Goal: Find contact information: Find contact information

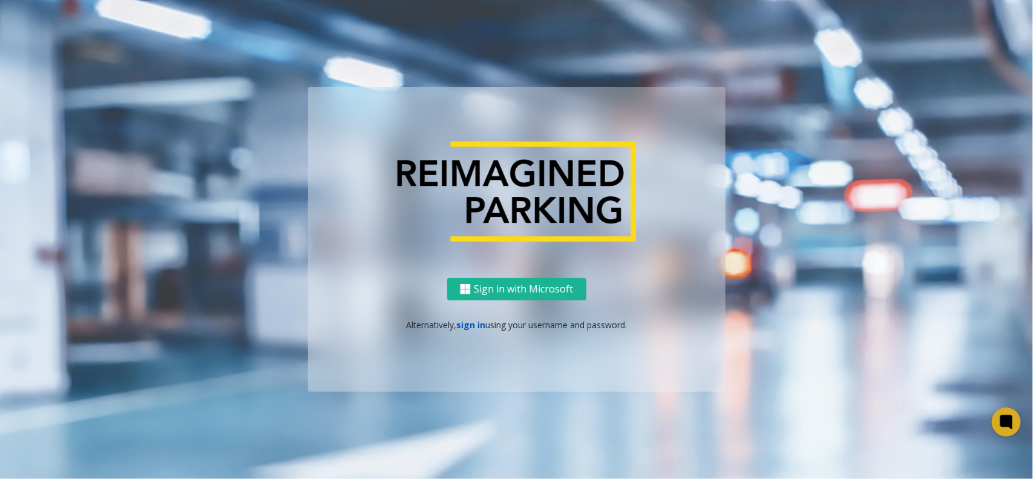
click at [463, 325] on link "sign in" at bounding box center [470, 325] width 29 height 12
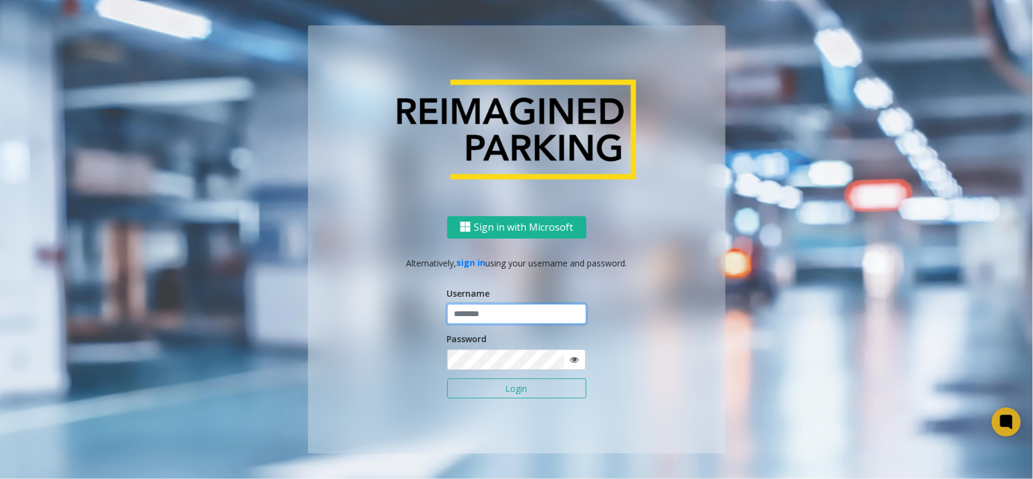
click at [479, 322] on input "text" at bounding box center [516, 314] width 139 height 21
type input "*********"
click at [447, 378] on button "Login" at bounding box center [516, 388] width 139 height 21
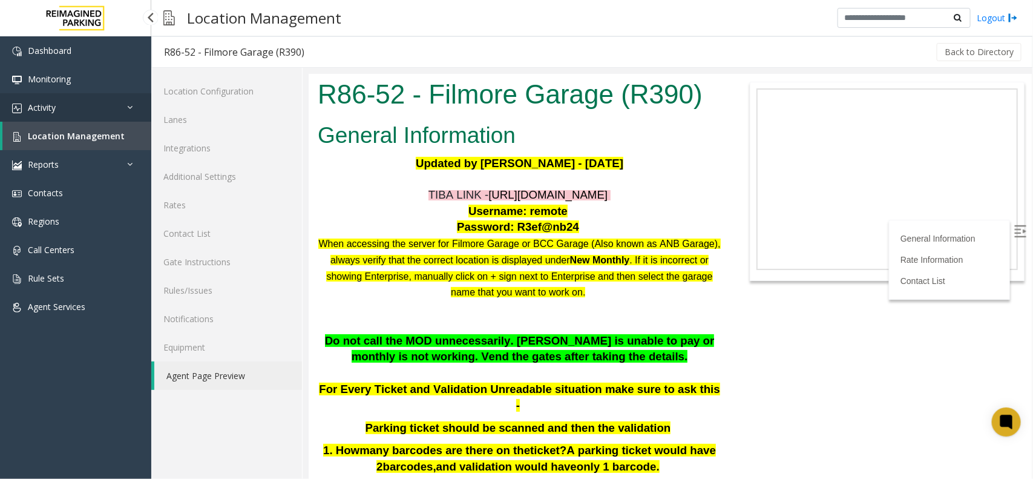
click at [102, 104] on link "Activity" at bounding box center [75, 107] width 151 height 28
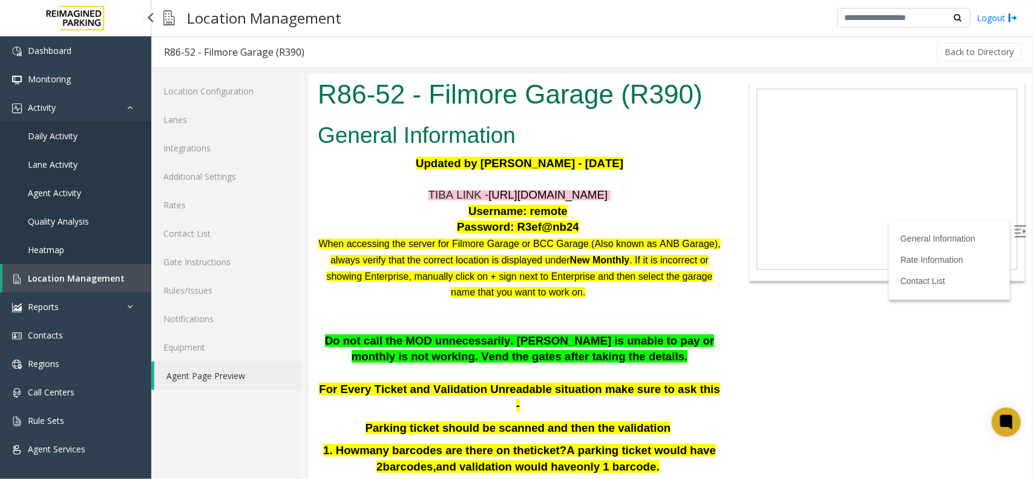
click at [113, 135] on link "Daily Activity" at bounding box center [75, 136] width 151 height 28
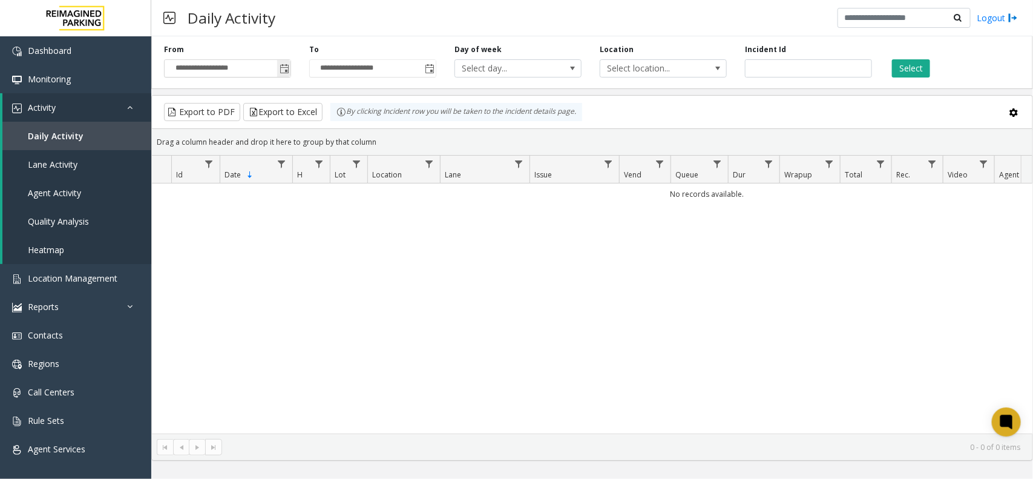
click at [283, 70] on span "Toggle popup" at bounding box center [285, 69] width 10 height 10
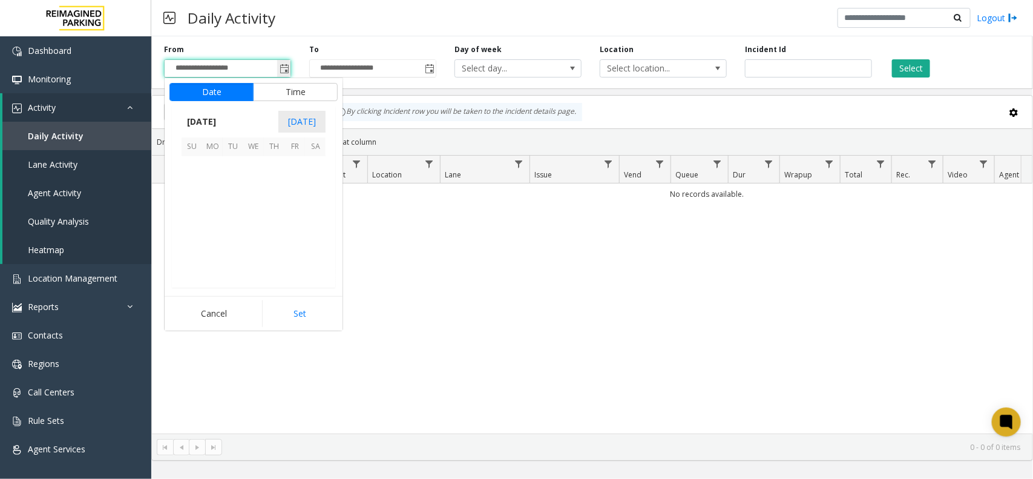
scroll to position [216988, 0]
click at [186, 246] on span "24" at bounding box center [192, 249] width 21 height 21
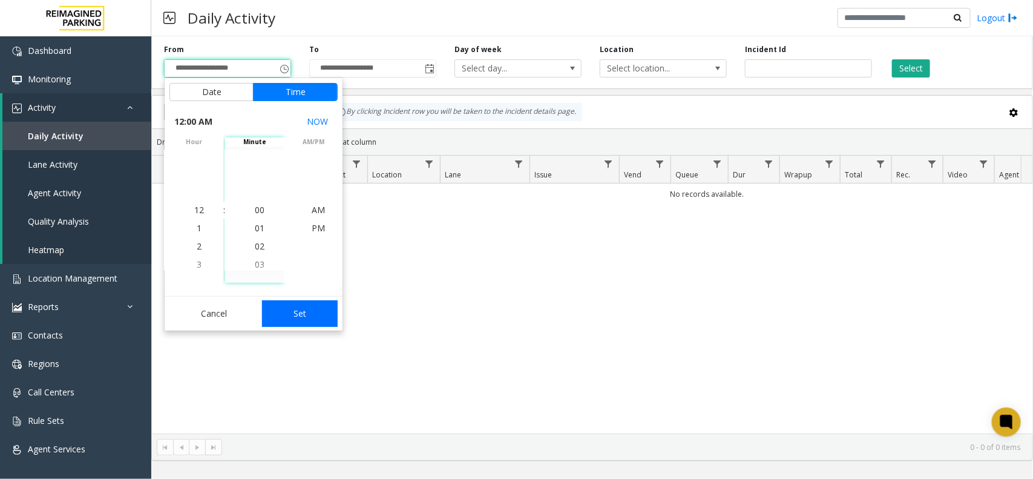
click at [297, 307] on button "Set" at bounding box center [300, 313] width 76 height 27
type input "**********"
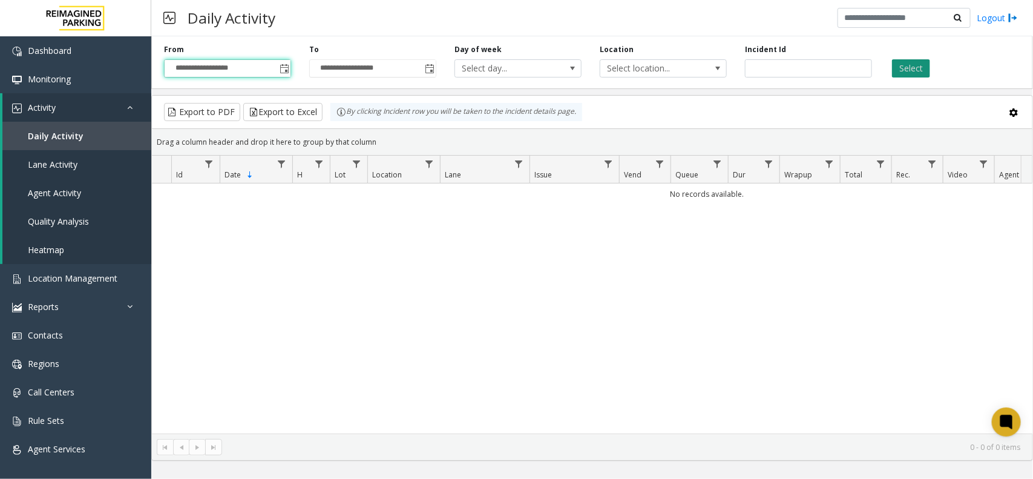
click at [902, 74] on button "Select" at bounding box center [911, 68] width 38 height 18
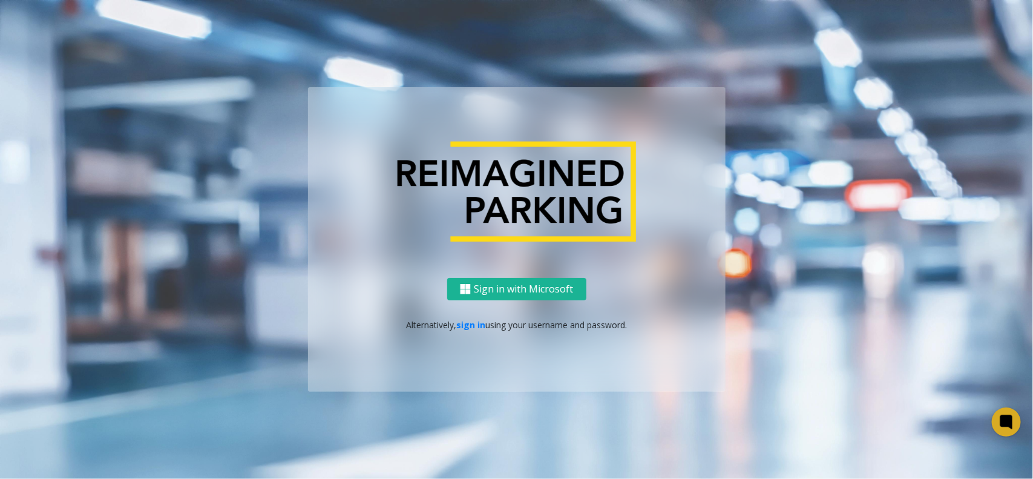
click at [849, 118] on div "Sign in with Microsoft Alternatively, sign in using your username and password." at bounding box center [517, 239] width 690 height 304
click at [475, 324] on link "sign in" at bounding box center [470, 325] width 29 height 12
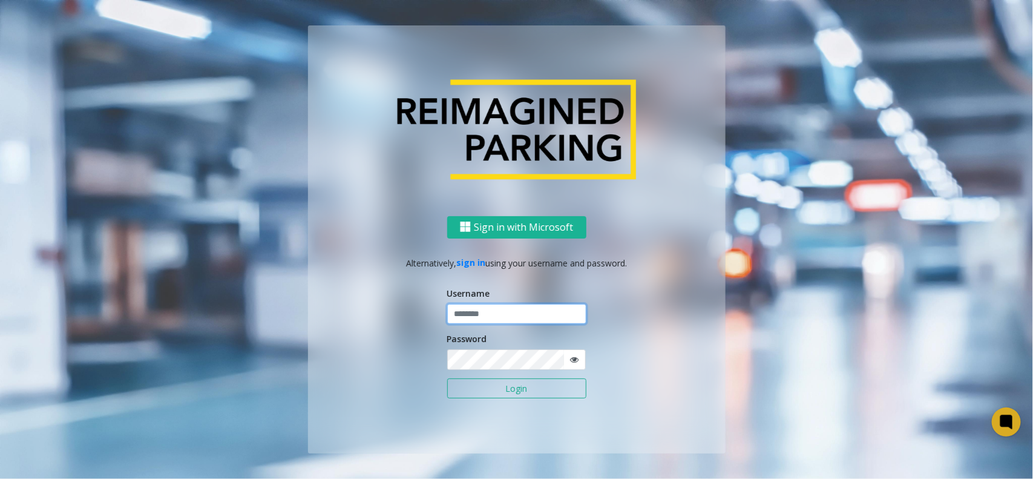
click at [488, 311] on input "text" at bounding box center [516, 314] width 139 height 21
type input "*********"
click at [447, 378] on button "Login" at bounding box center [516, 388] width 139 height 21
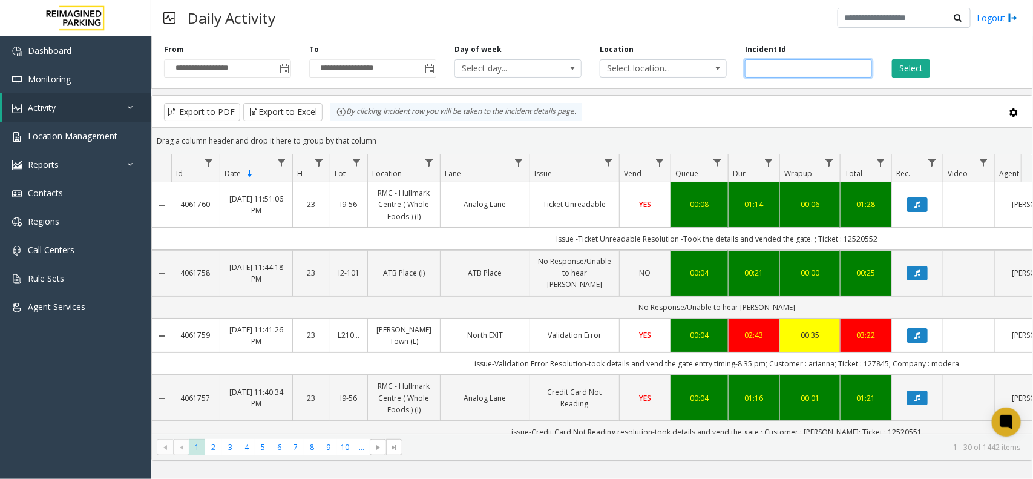
click at [792, 65] on input "number" at bounding box center [808, 68] width 127 height 18
click at [122, 134] on link "Location Management" at bounding box center [75, 136] width 151 height 28
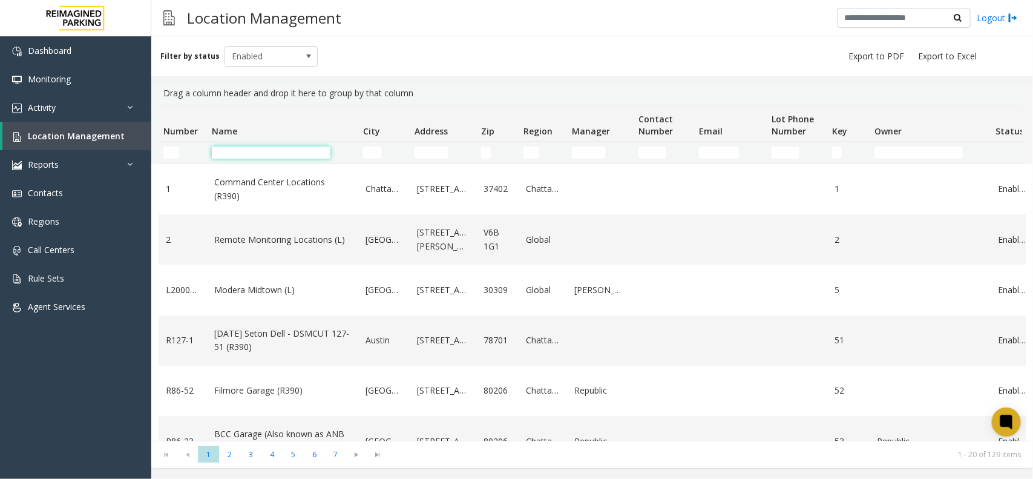
click at [271, 156] on input "Name Filter" at bounding box center [271, 152] width 119 height 12
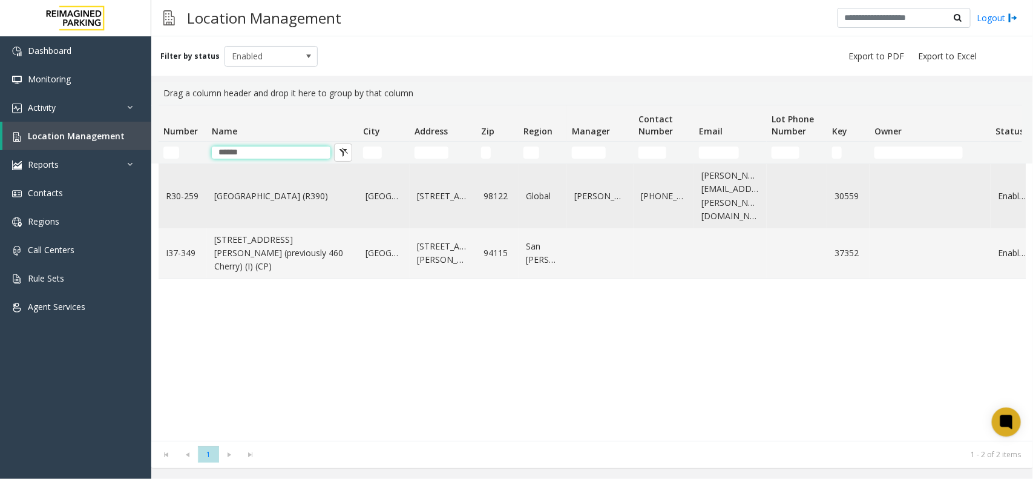
type input "******"
click at [297, 189] on link "[GEOGRAPHIC_DATA] (R390)" at bounding box center [282, 195] width 137 height 13
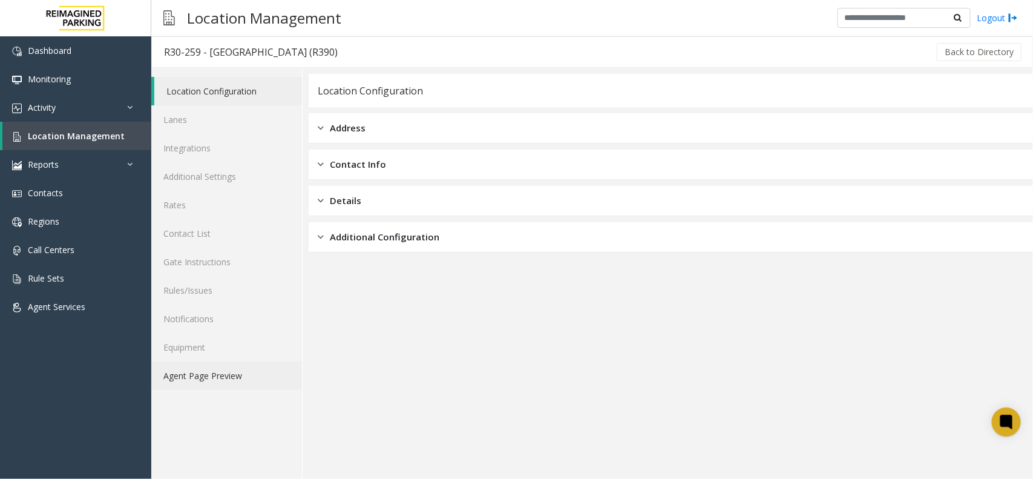
click at [236, 366] on link "Agent Page Preview" at bounding box center [226, 375] width 151 height 28
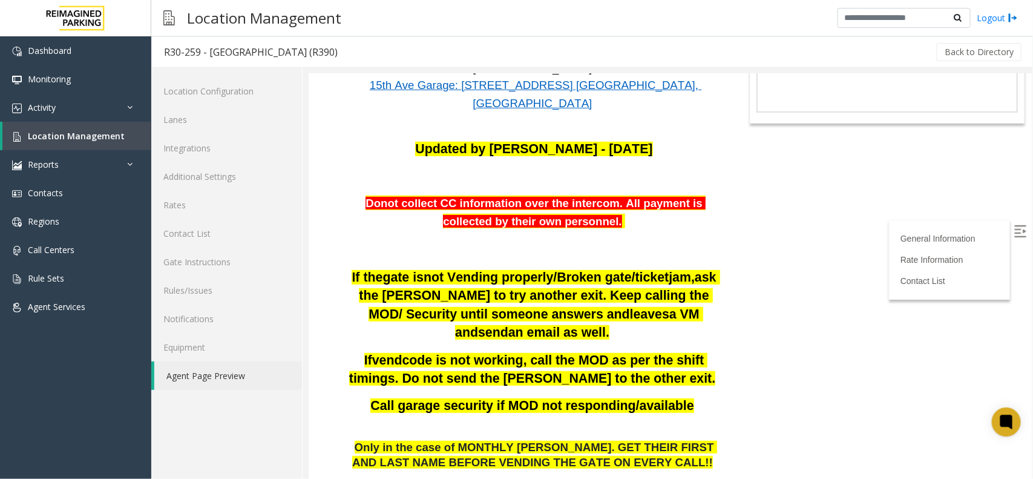
scroll to position [227, 0]
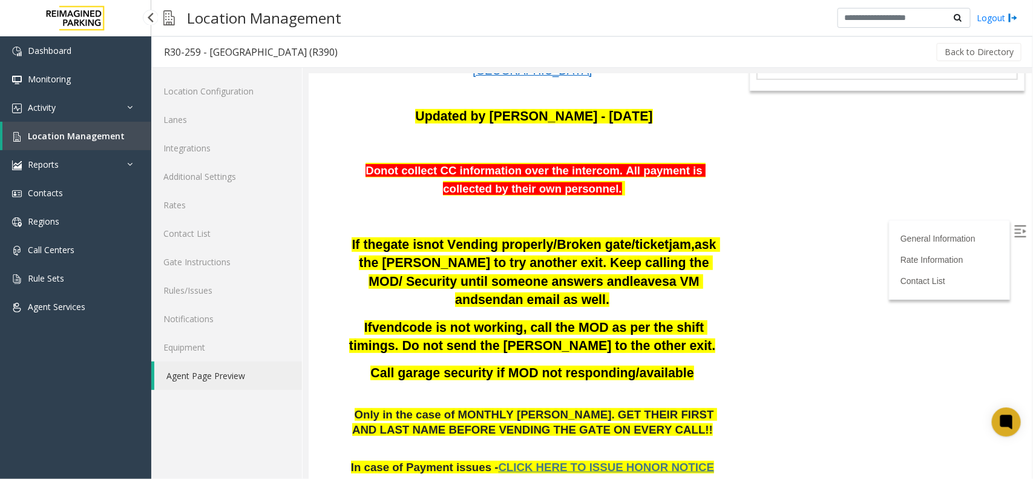
click at [103, 130] on span "Location Management" at bounding box center [76, 136] width 97 height 12
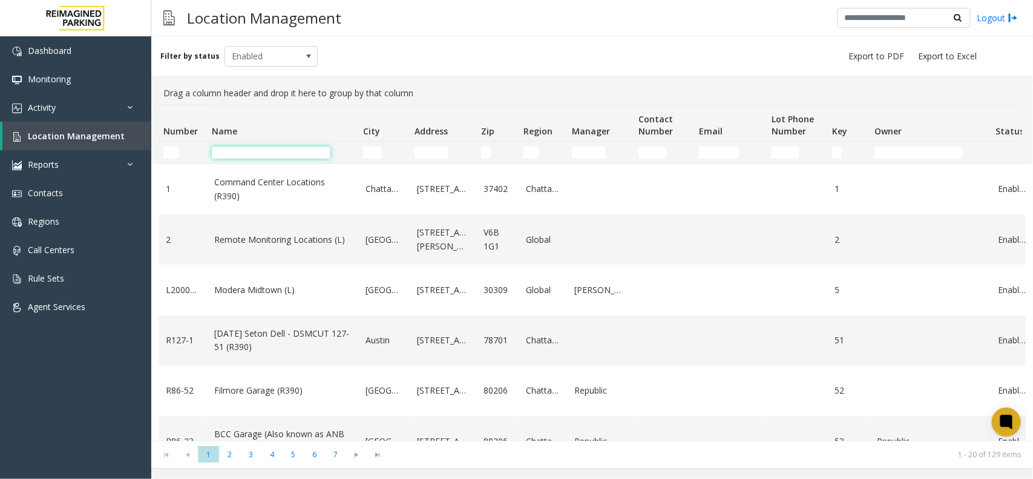
click at [246, 155] on input "Name Filter" at bounding box center [271, 152] width 119 height 12
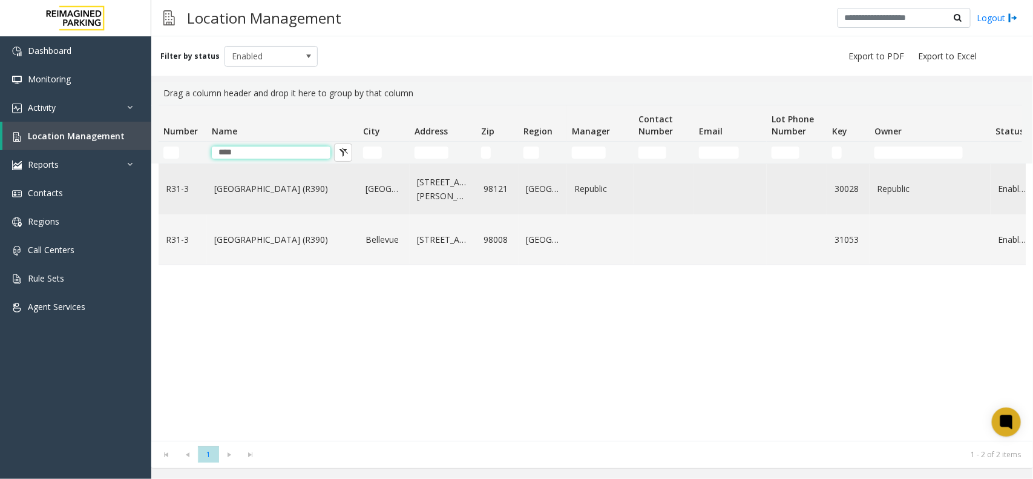
type input "****"
click at [314, 168] on td "Bell Street Garage (R390)" at bounding box center [282, 189] width 151 height 50
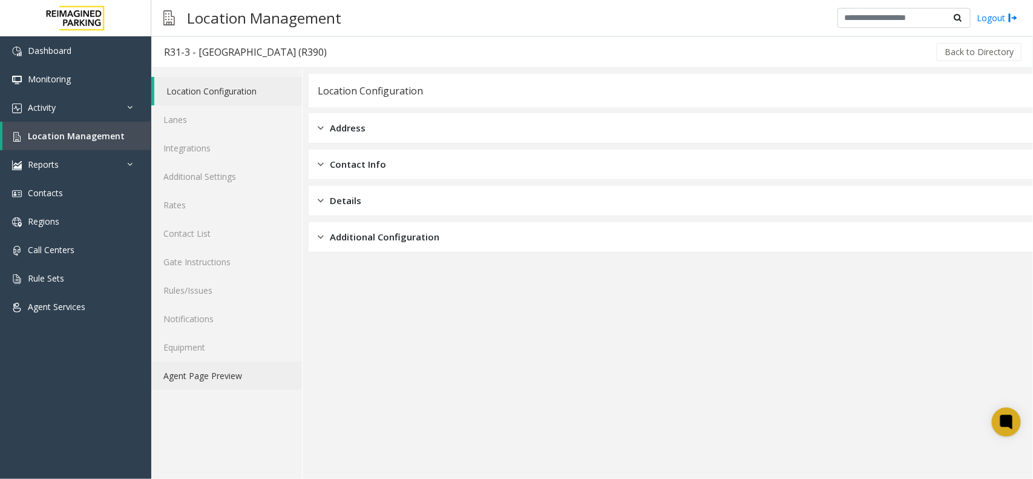
click at [222, 382] on link "Agent Page Preview" at bounding box center [226, 375] width 151 height 28
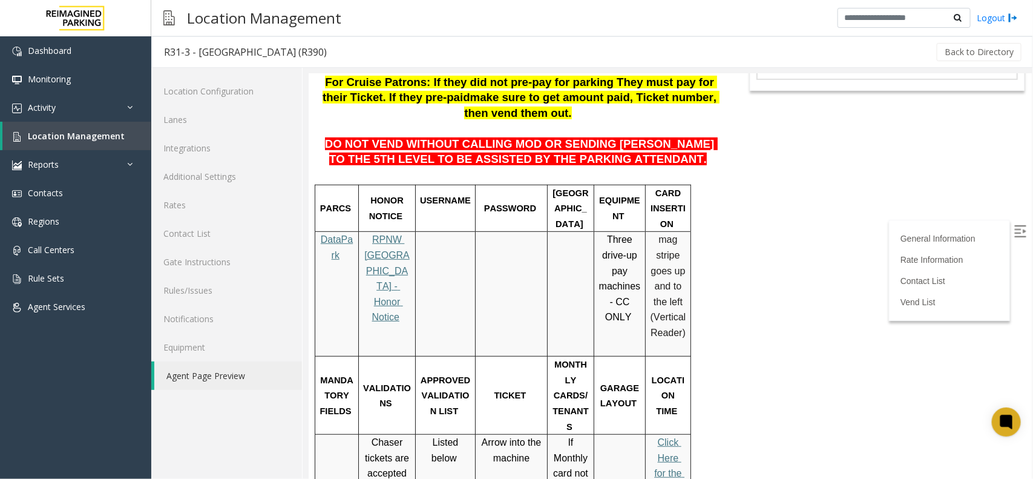
scroll to position [151, 0]
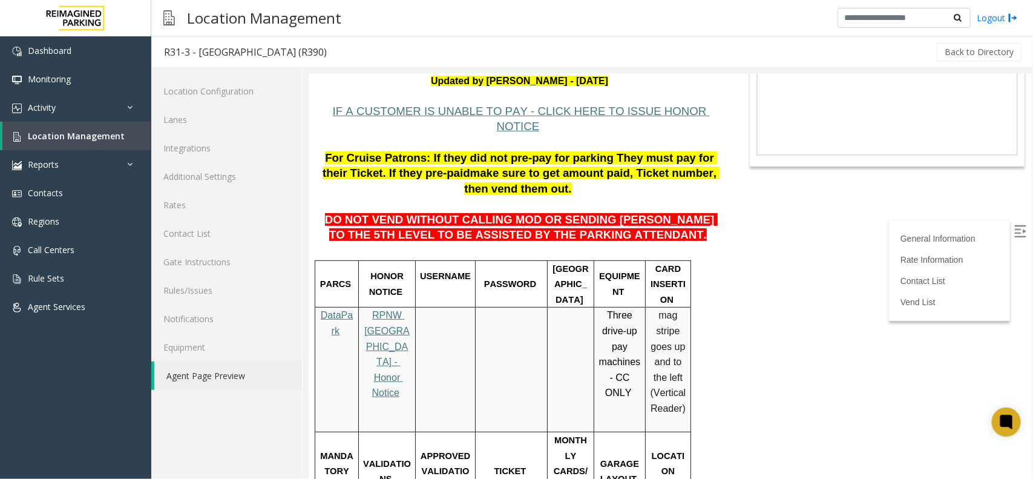
click at [650, 212] on span "DO NOT VEND WITHOUT CALLING MOD OR SENDING [PERSON_NAME] TO THE 5TH LEVEL TO BE…" at bounding box center [520, 226] width 393 height 28
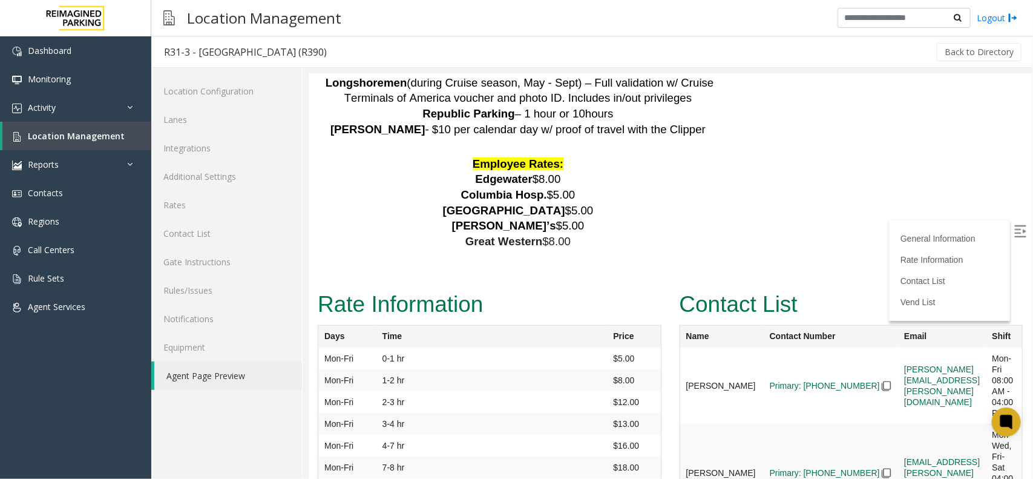
scroll to position [2626, 0]
click at [1014, 225] on img at bounding box center [1020, 231] width 12 height 12
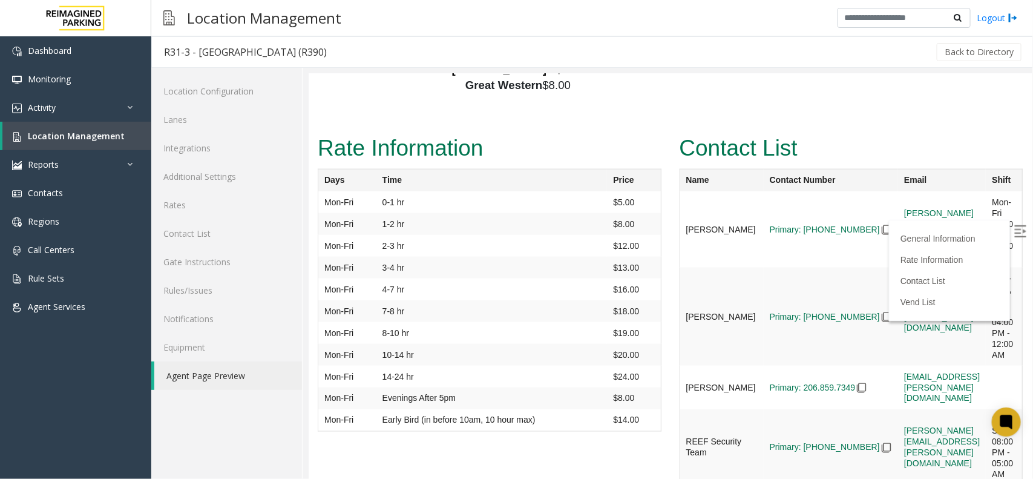
scroll to position [2777, 0]
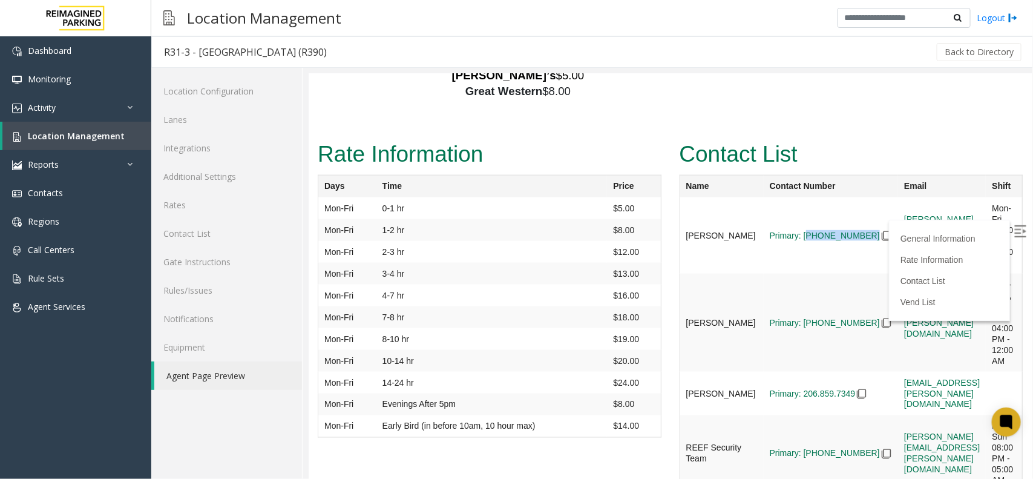
drag, startPoint x: 775, startPoint y: 144, endPoint x: 836, endPoint y: 143, distance: 61.7
click at [836, 197] on td "Primary: (206) 549-2823" at bounding box center [830, 235] width 134 height 76
click at [827, 197] on td "Primary: (206) 549-2823" at bounding box center [830, 235] width 134 height 76
drag, startPoint x: 827, startPoint y: 142, endPoint x: 769, endPoint y: 140, distance: 58.1
click at [769, 197] on td "Primary: (206) 549-2823" at bounding box center [830, 235] width 134 height 76
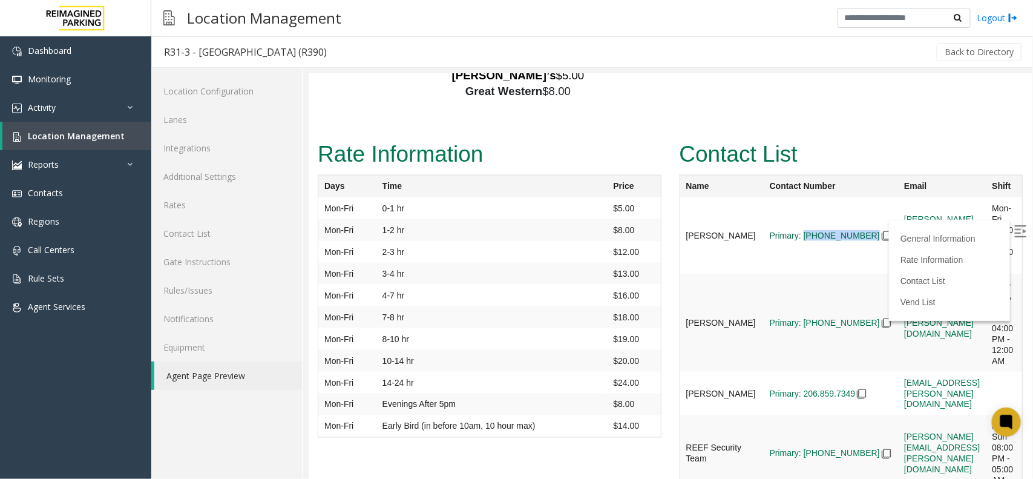
copy span "(206) 549-2823"
drag, startPoint x: 771, startPoint y: 353, endPoint x: 821, endPoint y: 353, distance: 49.6
click at [821, 273] on td "Primary: 206-888-7184" at bounding box center [830, 235] width 134 height 76
copy link "206-888-7184"
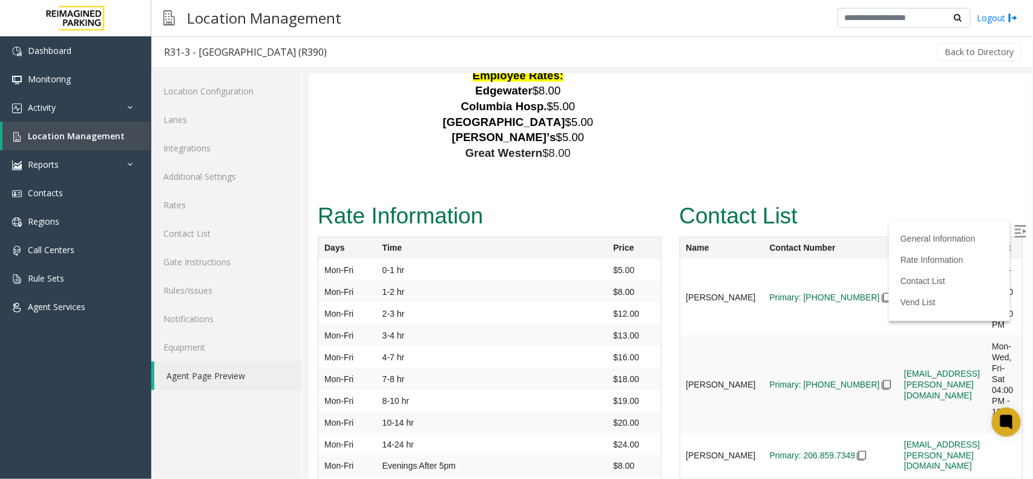
scroll to position [2701, 0]
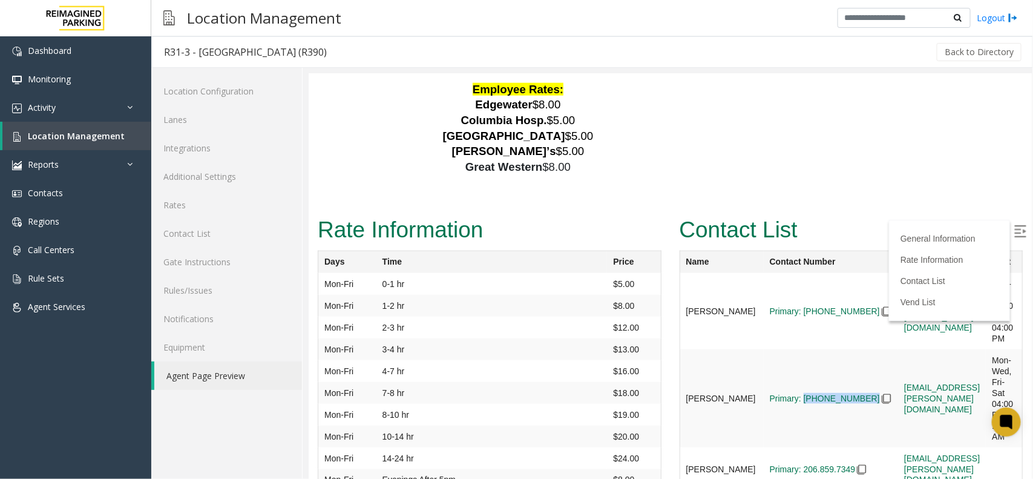
drag, startPoint x: 771, startPoint y: 308, endPoint x: 823, endPoint y: 340, distance: 60.8
click at [823, 340] on td "Primary: 206-591-9029" at bounding box center [830, 310] width 134 height 76
click at [806, 272] on td "Primary: 206-591-9029" at bounding box center [830, 310] width 134 height 76
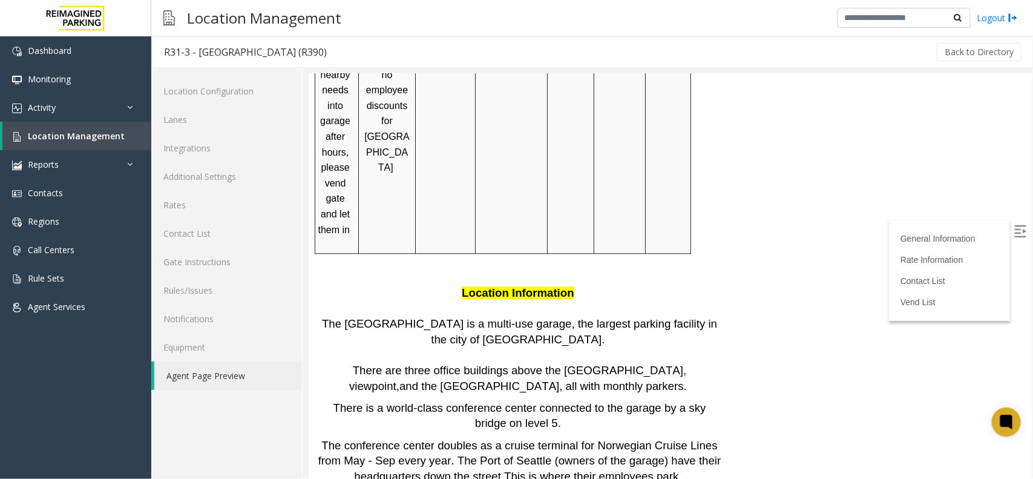
scroll to position [961, 0]
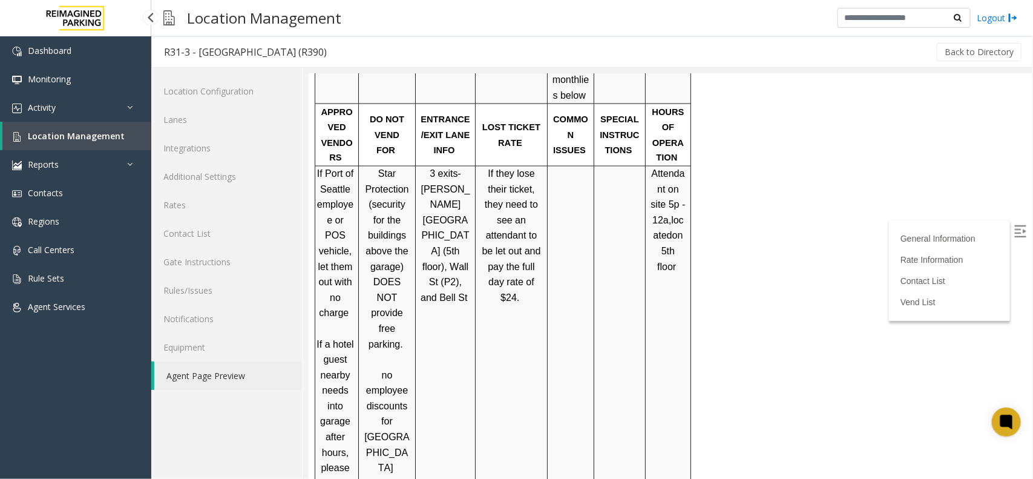
click at [132, 133] on link "Location Management" at bounding box center [76, 136] width 149 height 28
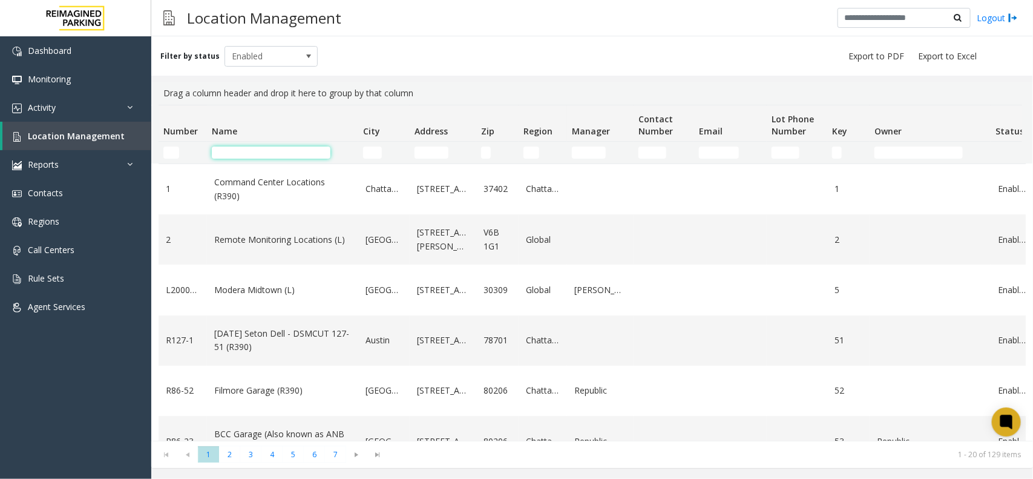
click at [284, 150] on input "Name Filter" at bounding box center [271, 152] width 119 height 12
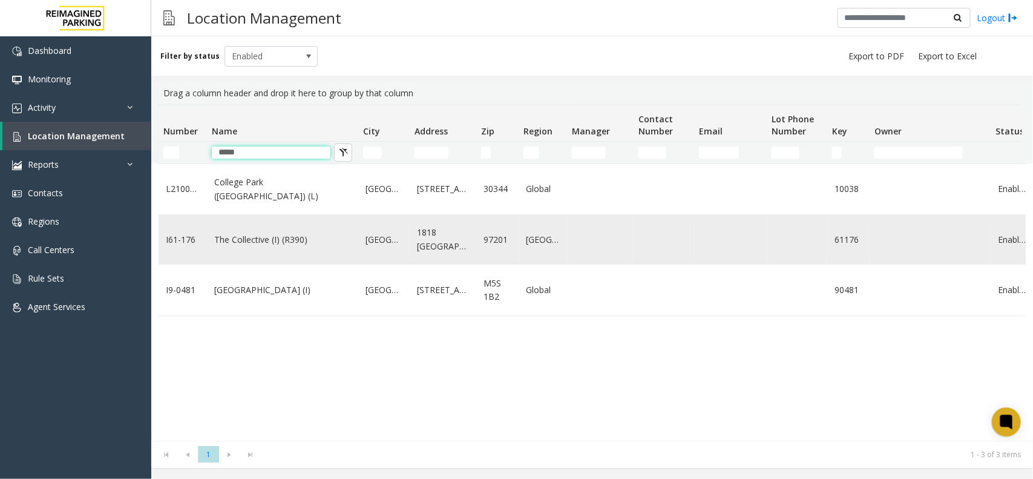
type input "*****"
click at [280, 254] on td "The Collective (I) (R390)" at bounding box center [282, 239] width 151 height 50
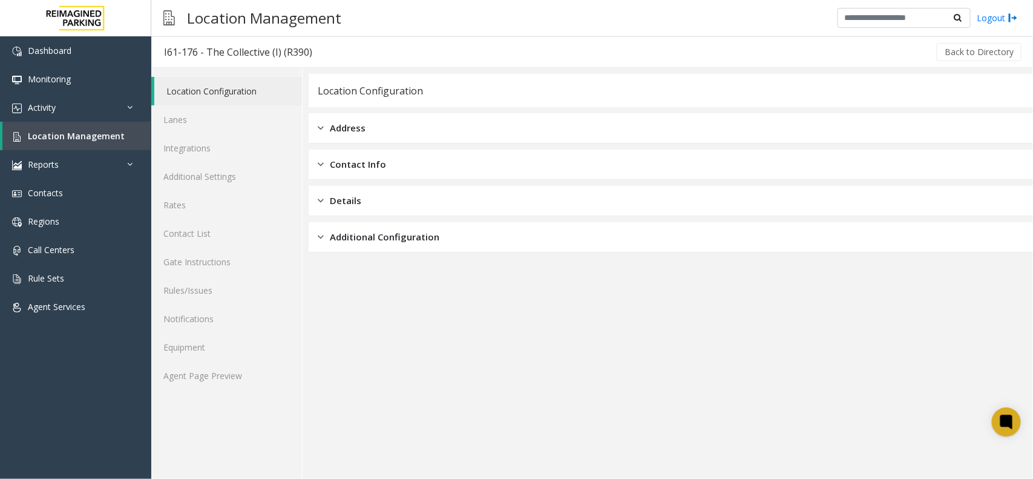
click at [271, 394] on div "Location Configuration Lanes Integrations Additional Settings Rates Contact Lis…" at bounding box center [226, 273] width 151 height 411
click at [271, 385] on link "Agent Page Preview" at bounding box center [226, 375] width 151 height 28
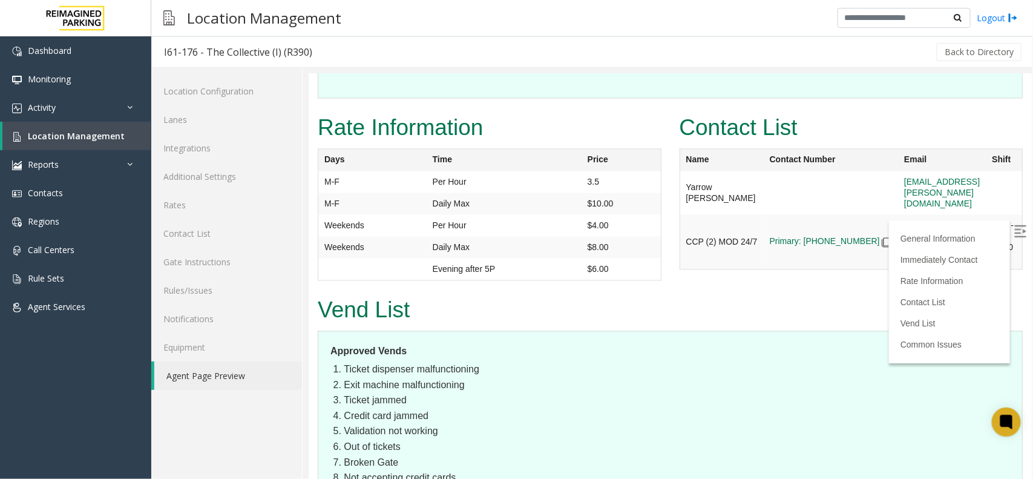
scroll to position [1105, 0]
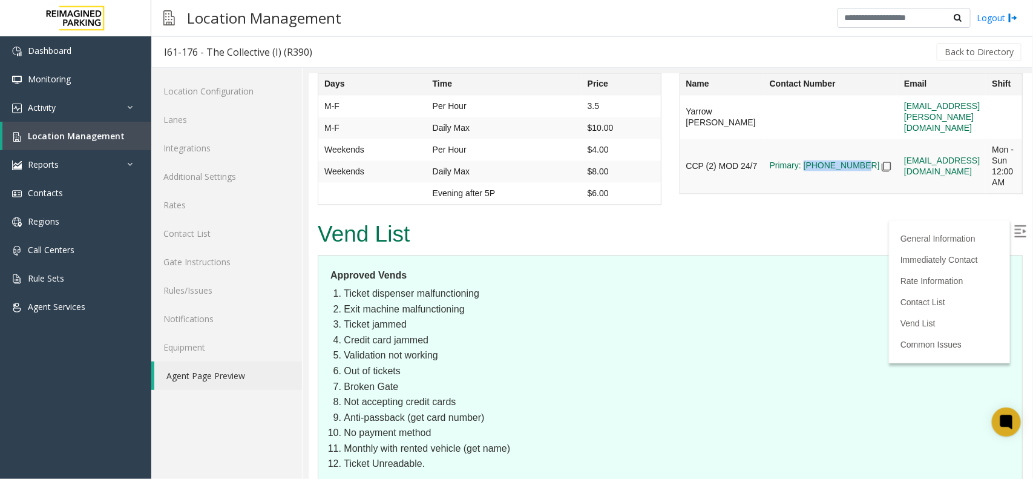
drag, startPoint x: 762, startPoint y: 179, endPoint x: 812, endPoint y: 176, distance: 50.3
click at [812, 139] on td "Primary: 503-294-3275" at bounding box center [830, 117] width 134 height 44
copy link "503-294-3275"
click at [800, 206] on div "Contact List Name Contact Number Email Shift Yarrow Stampley yarrow.stampley@re…" at bounding box center [851, 120] width 362 height 171
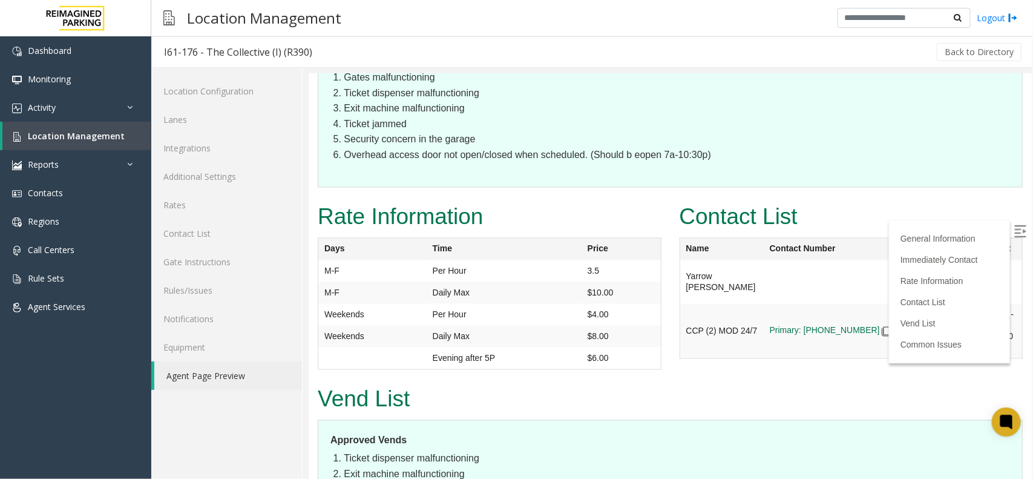
scroll to position [953, 16]
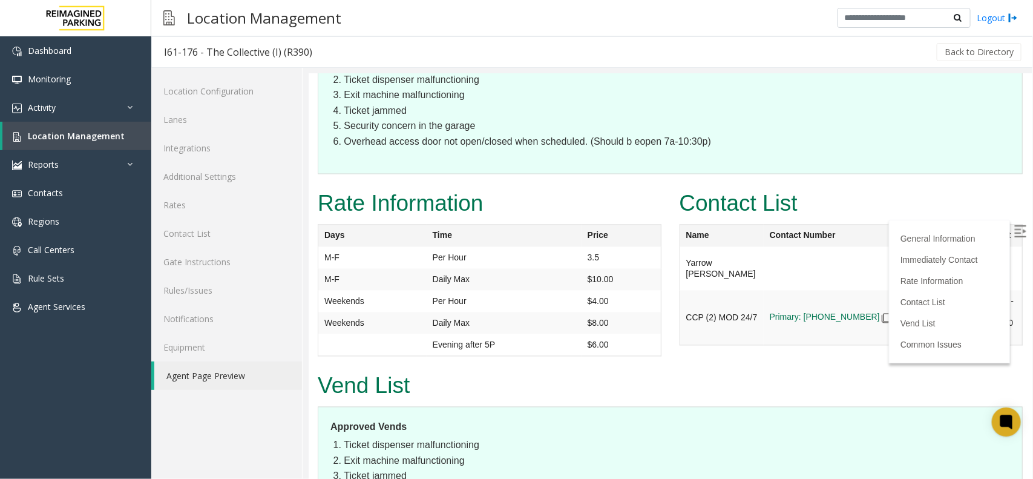
click at [881, 323] on img at bounding box center [886, 318] width 10 height 10
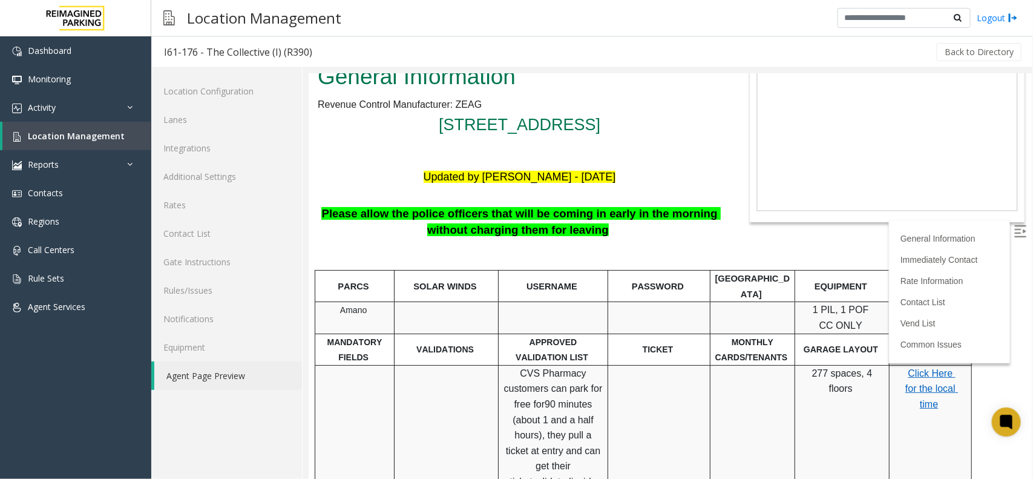
scroll to position [76, 16]
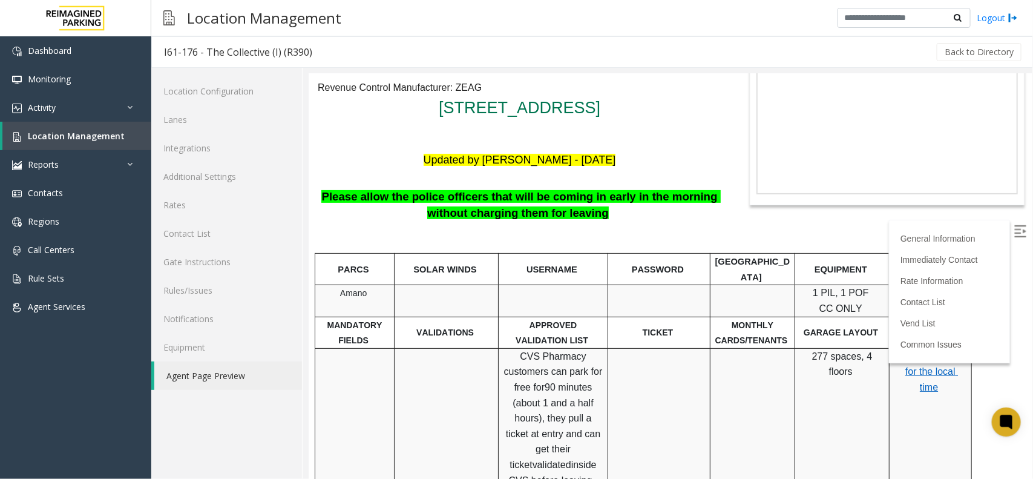
click at [912, 392] on p "Click Here for the local time" at bounding box center [929, 371] width 73 height 47
click at [916, 386] on span "Click Here for the local time" at bounding box center [931, 370] width 53 height 41
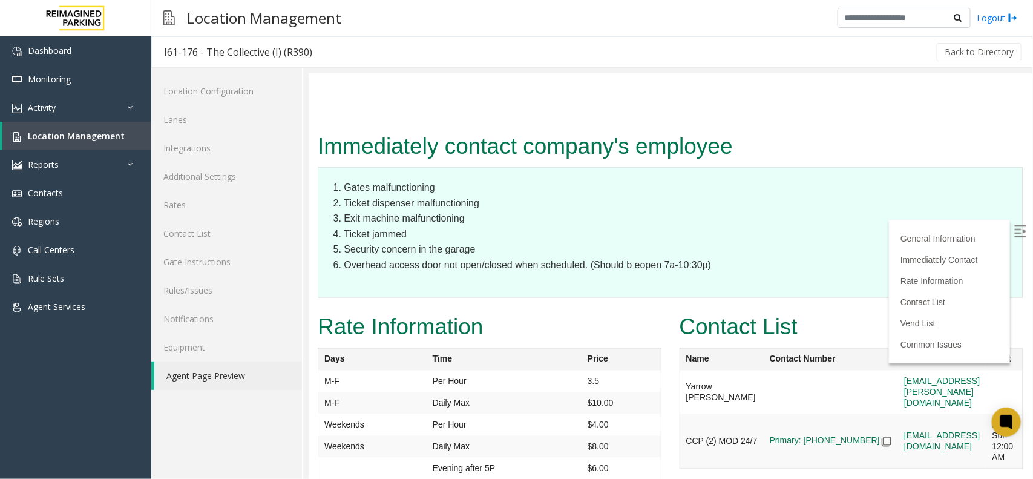
scroll to position [832, 16]
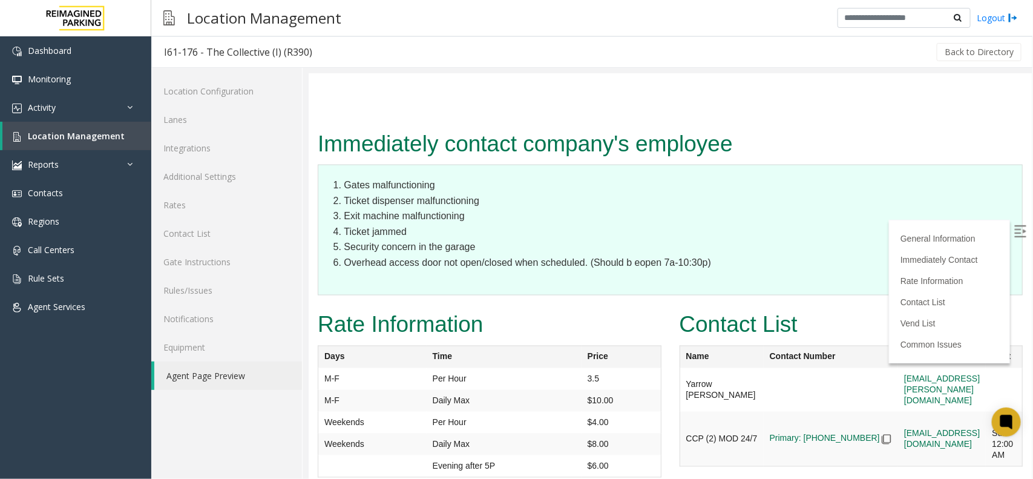
click at [1014, 226] on img at bounding box center [1020, 231] width 12 height 12
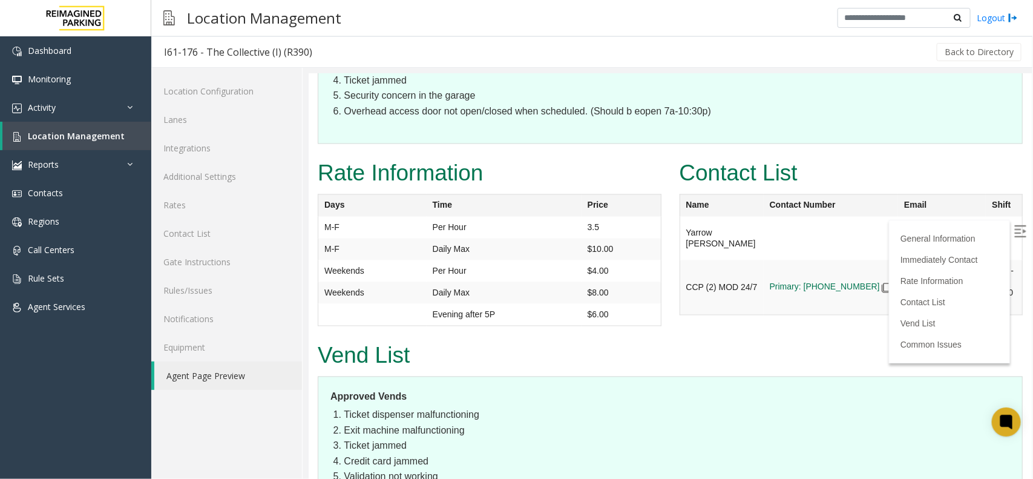
scroll to position [984, 0]
drag, startPoint x: 718, startPoint y: 251, endPoint x: 673, endPoint y: 243, distance: 46.0
click at [679, 243] on tr "Yarrow Stampley yarrow.stampley@reimaginedparking.com" at bounding box center [850, 238] width 343 height 44
copy tr "Yarrow Stampley"
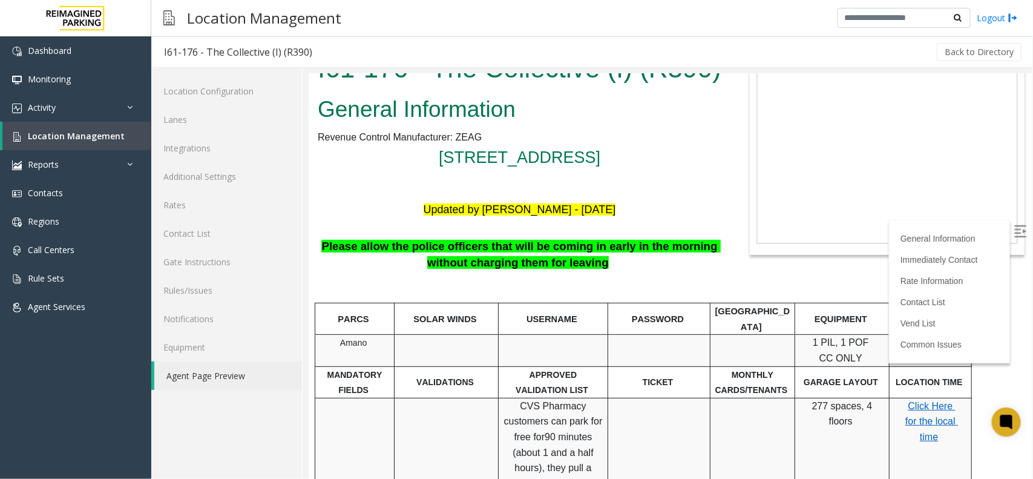
scroll to position [0, 0]
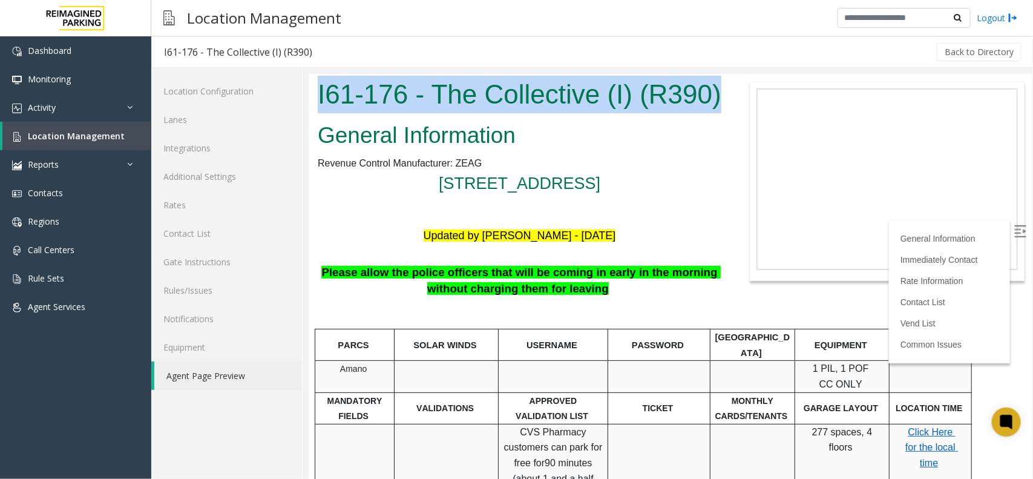
drag, startPoint x: 398, startPoint y: 135, endPoint x: 319, endPoint y: 98, distance: 86.9
click at [319, 98] on h1 "I61-176 - The Collective (I) (R390)" at bounding box center [519, 94] width 404 height 38
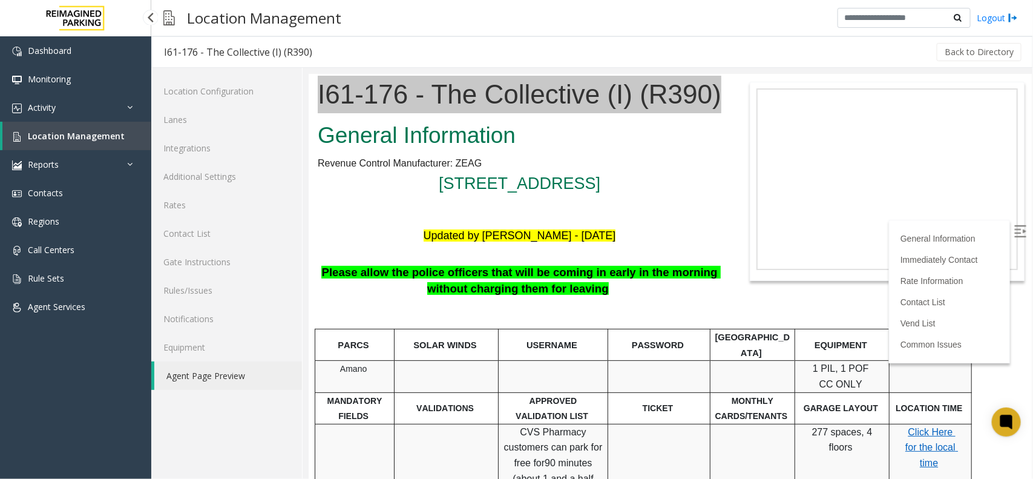
click at [62, 131] on span "Location Management" at bounding box center [76, 136] width 97 height 12
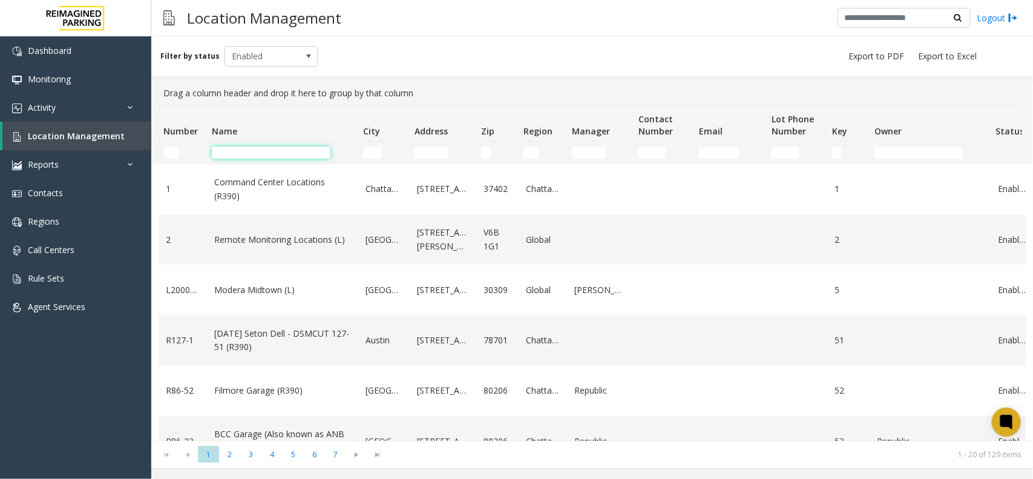
click at [263, 151] on input "Name Filter" at bounding box center [271, 152] width 119 height 12
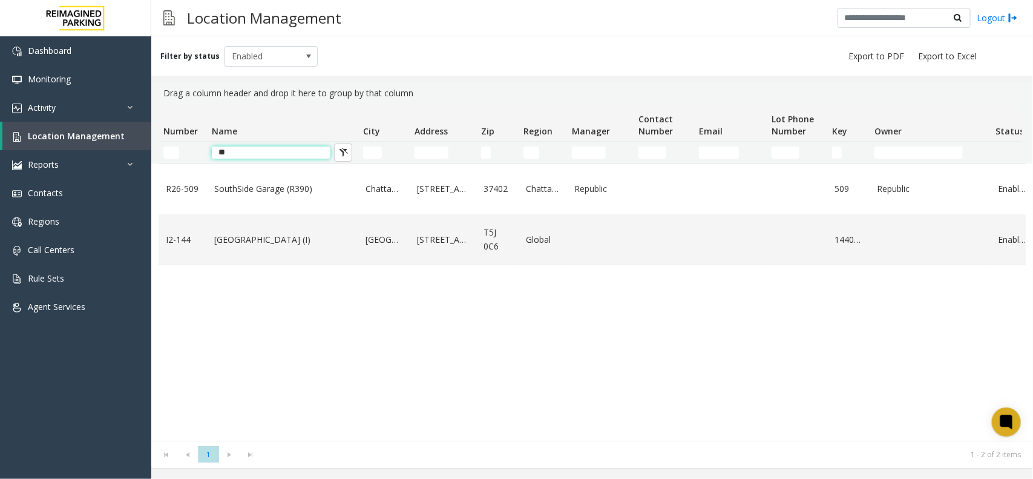
type input "*"
type input "****"
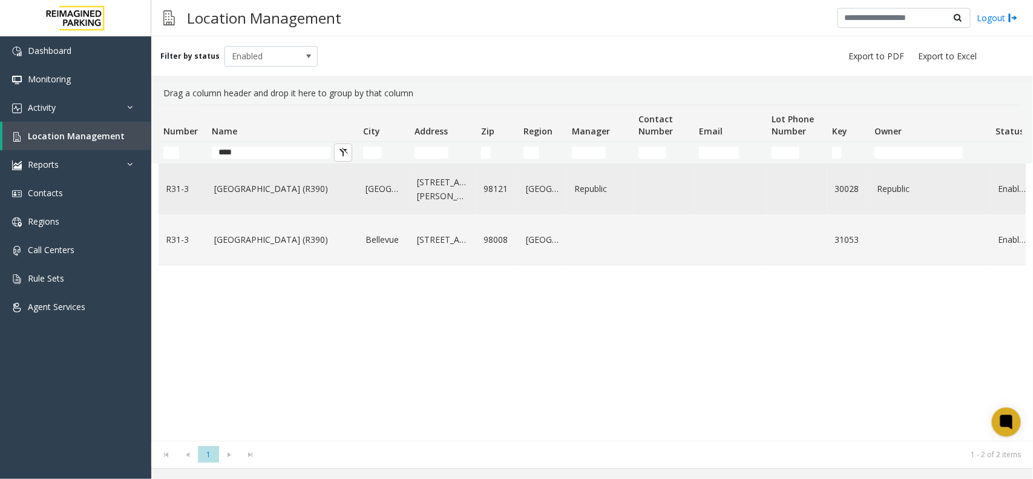
click at [248, 203] on td "Bell Street Garage (R390)" at bounding box center [282, 189] width 151 height 50
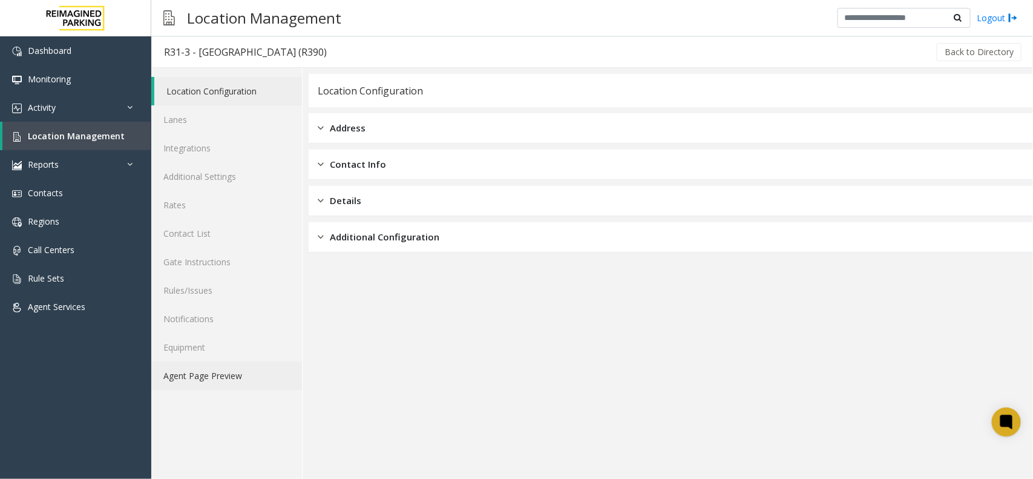
click at [242, 373] on link "Agent Page Preview" at bounding box center [226, 375] width 151 height 28
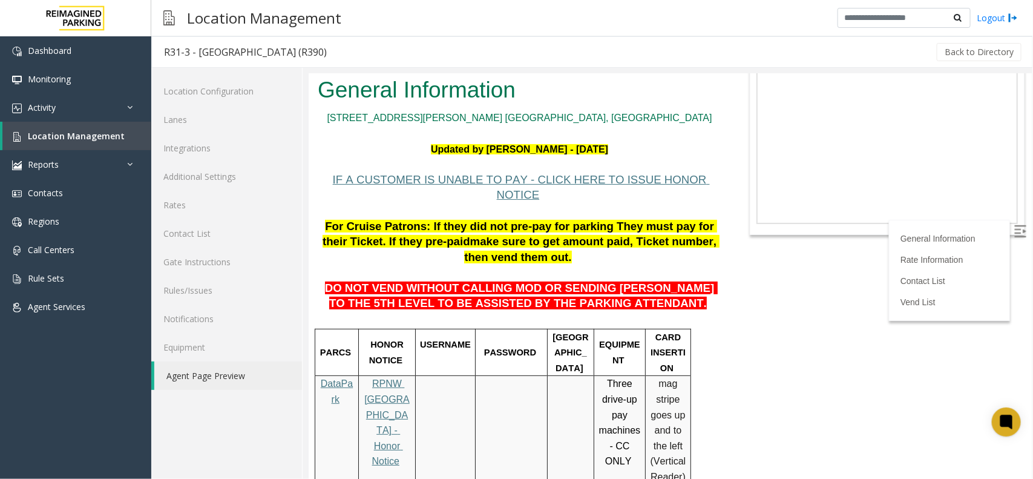
scroll to position [76, 0]
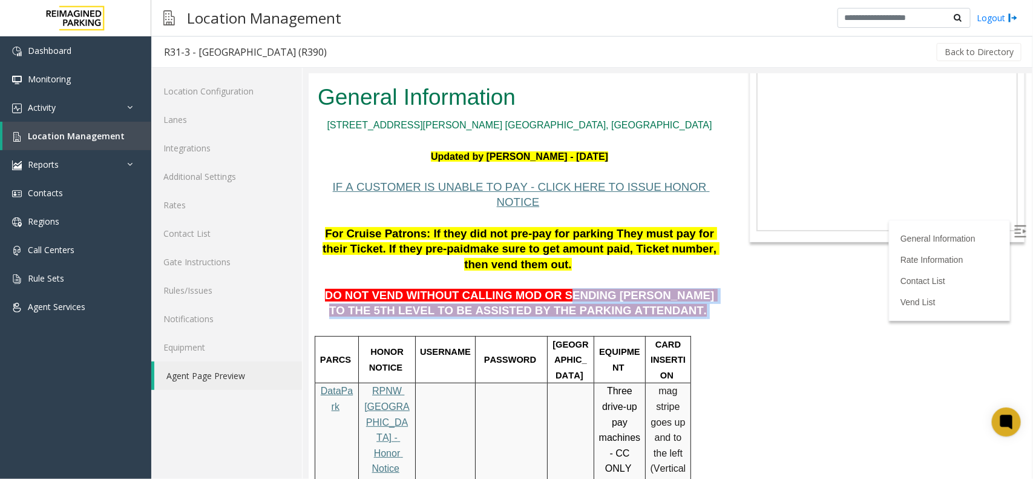
drag, startPoint x: 535, startPoint y: 268, endPoint x: 625, endPoint y: 284, distance: 91.1
click at [625, 284] on p "DO NOT VEND WITHOUT CALLING MOD OR SENDING PARKER TO THE 5TH LEVEL TO BE ASSIST…" at bounding box center [519, 295] width 404 height 47
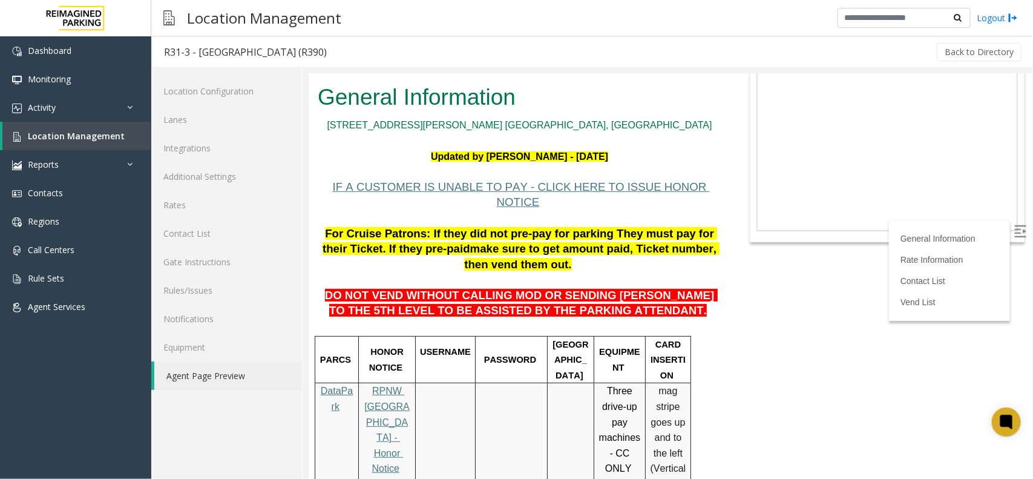
click at [715, 226] on span "For Cruise Patrons: If they did not pre-pay for parking They must pay for their…" at bounding box center [519, 240] width 395 height 28
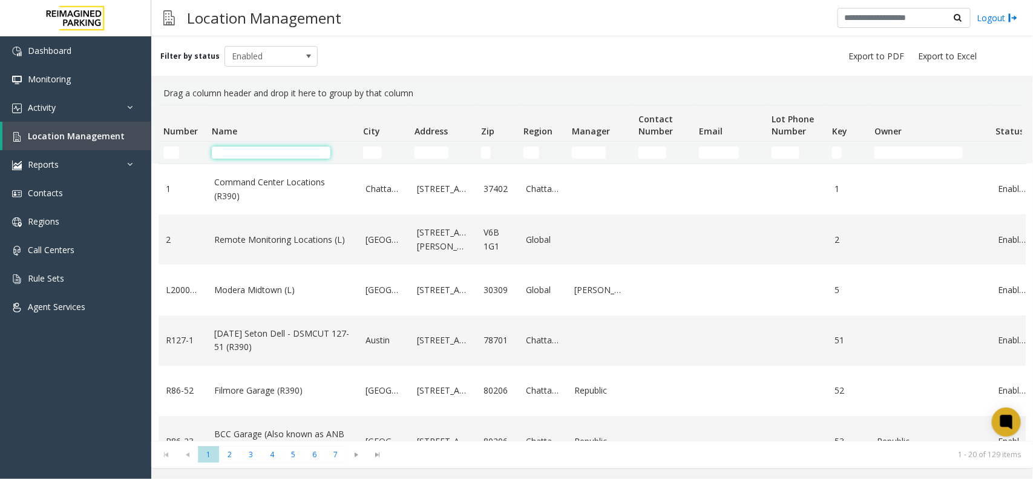
click at [303, 152] on input "Name Filter" at bounding box center [271, 152] width 119 height 12
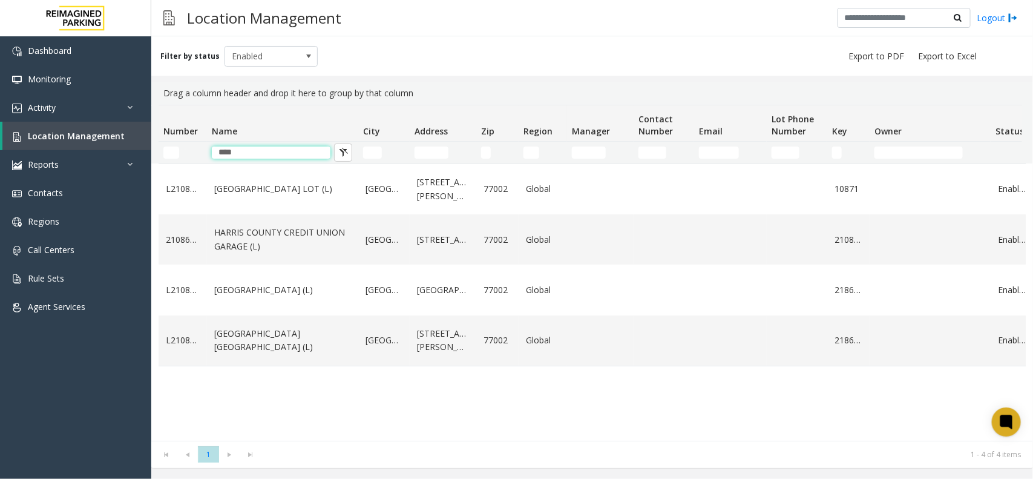
type input "****"
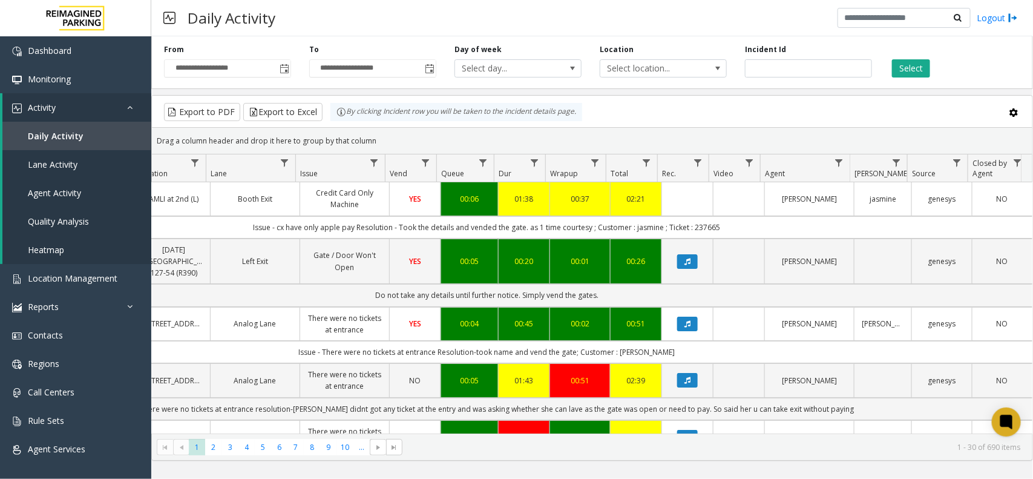
scroll to position [0, 241]
click at [833, 164] on span "Data table" at bounding box center [832, 163] width 10 height 10
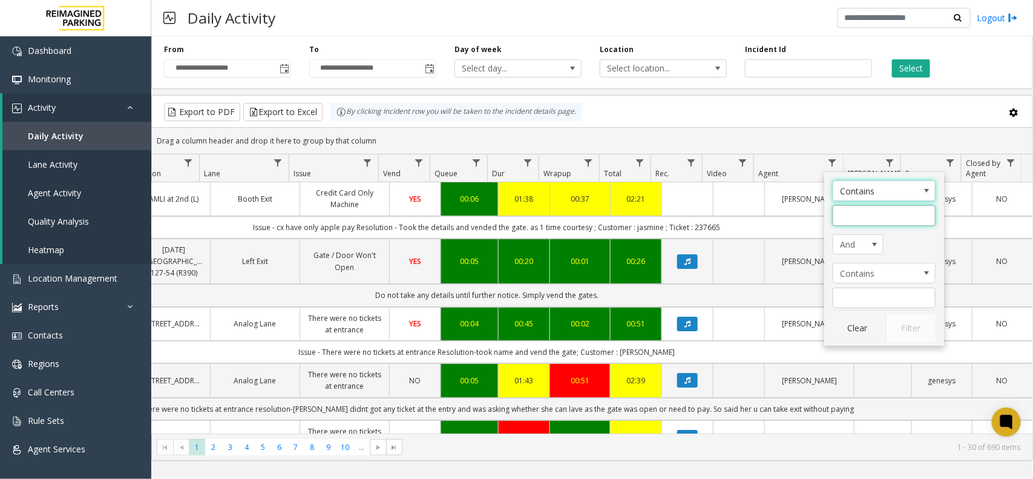
drag, startPoint x: 872, startPoint y: 222, endPoint x: 855, endPoint y: 219, distance: 16.5
click at [872, 222] on input "Agent Filter" at bounding box center [884, 215] width 103 height 21
type input "*******"
click at [902, 326] on button "Filter" at bounding box center [911, 328] width 50 height 27
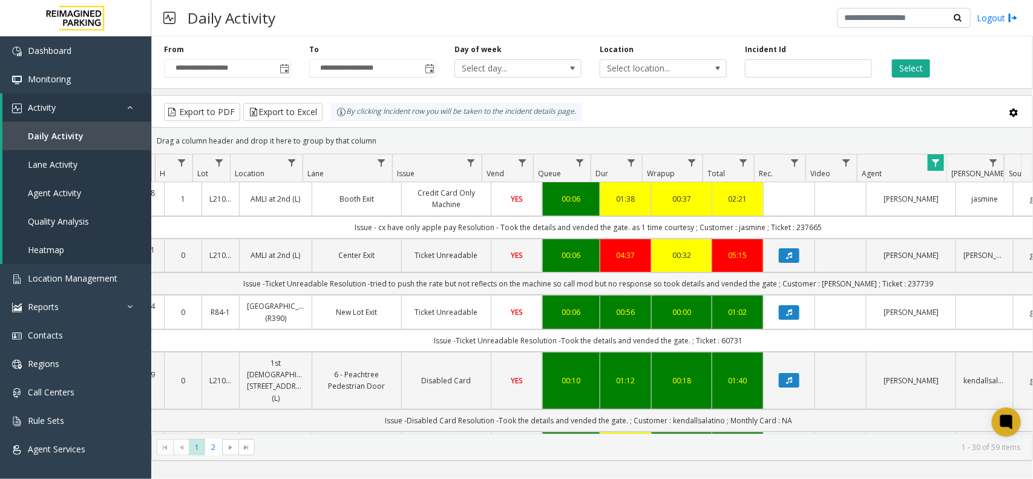
scroll to position [0, 128]
click at [844, 288] on td "Issue -Ticket Unreadable Resolution -tried to push the rate but not reflects on…" at bounding box center [588, 283] width 1091 height 22
copy td "robert"
click at [893, 277] on td "Issue -Ticket Unreadable Resolution -tried to push the rate but not reflects on…" at bounding box center [588, 283] width 1091 height 22
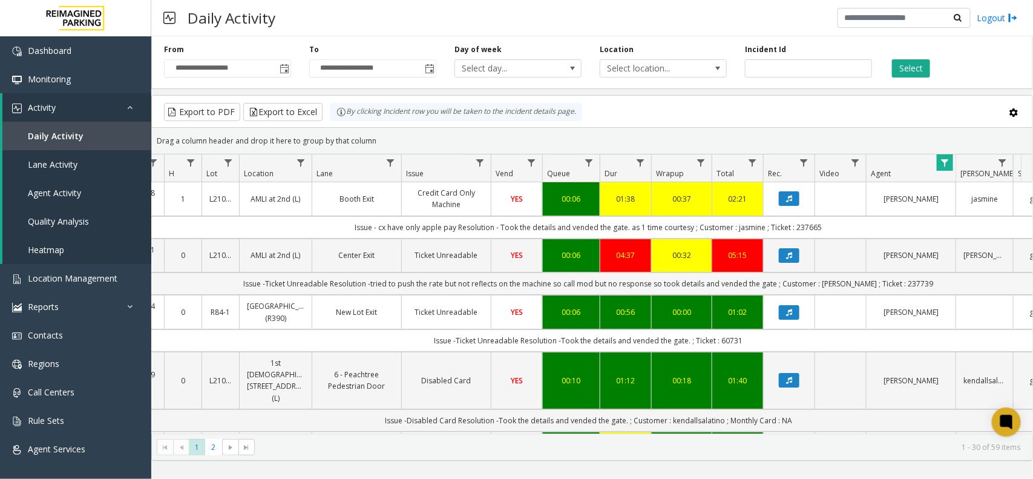
click at [899, 283] on td "Issue -Ticket Unreadable Resolution -tried to push the rate but not reflects on…" at bounding box center [588, 283] width 1091 height 22
copy td "237739"
click at [947, 160] on span "Data table" at bounding box center [945, 163] width 10 height 10
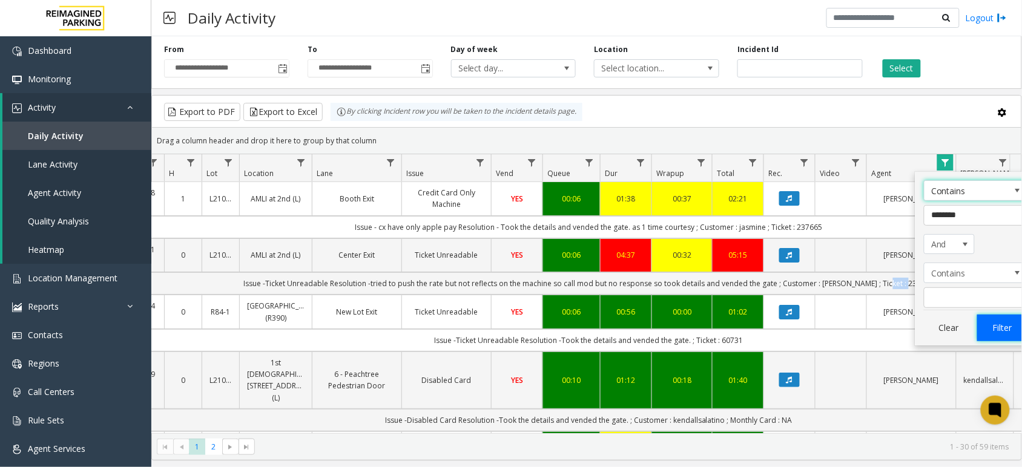
click at [1005, 331] on button "Filter" at bounding box center [1002, 328] width 50 height 27
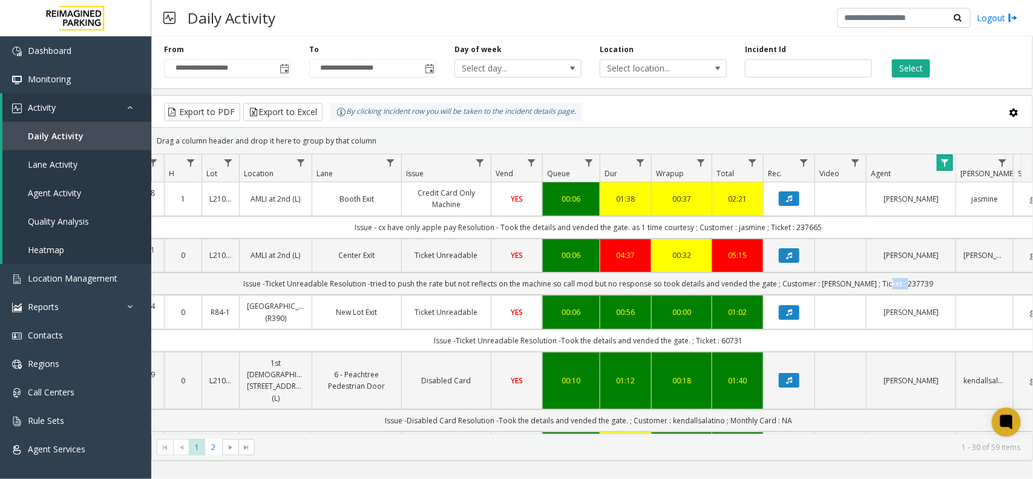
click at [944, 166] on span "Data table" at bounding box center [945, 163] width 10 height 10
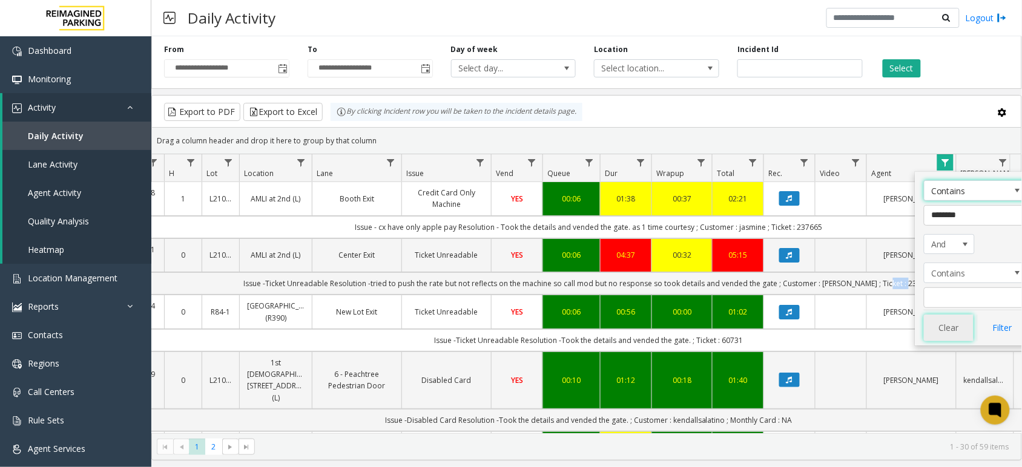
click at [955, 324] on button "Clear" at bounding box center [949, 328] width 50 height 27
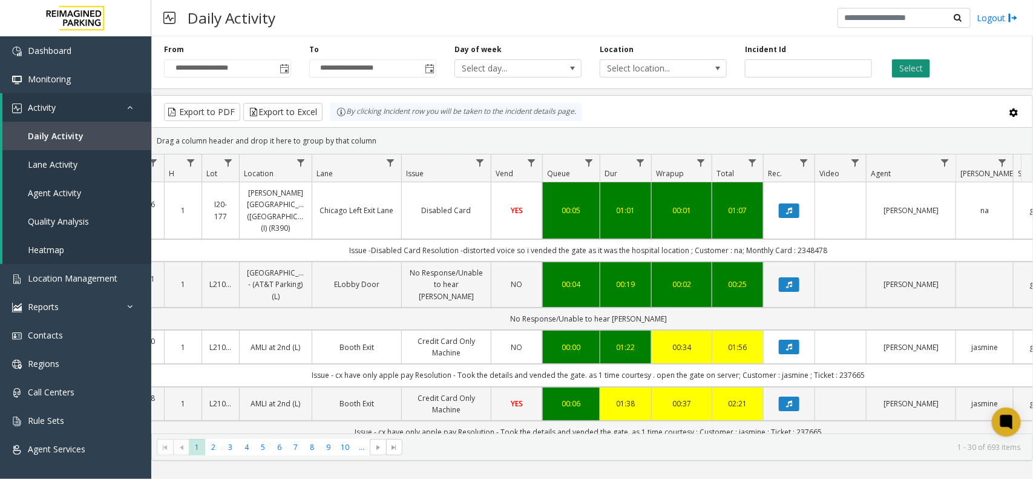
click at [920, 64] on button "Select" at bounding box center [911, 68] width 38 height 18
click at [942, 164] on span "Data table" at bounding box center [945, 163] width 10 height 10
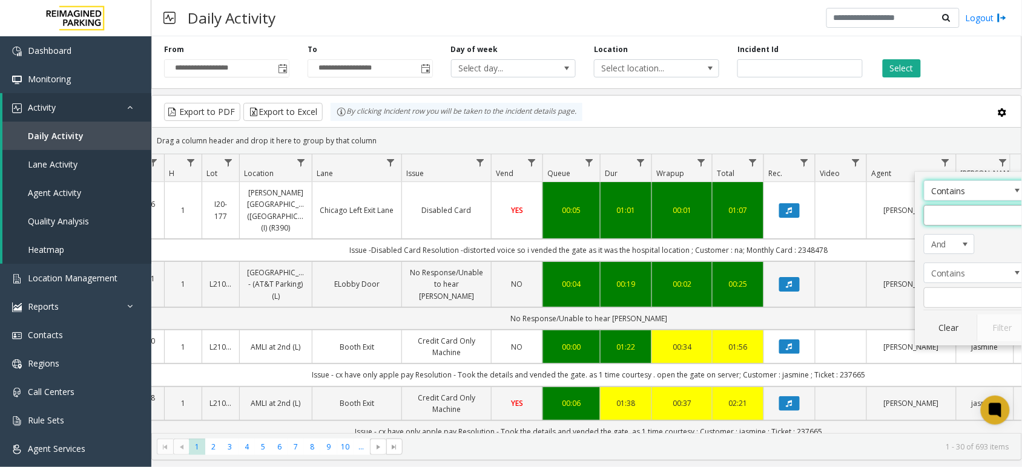
click at [945, 214] on input "Agent Filter" at bounding box center [975, 215] width 103 height 21
type input "*******"
click button "Filter" at bounding box center [1002, 328] width 50 height 27
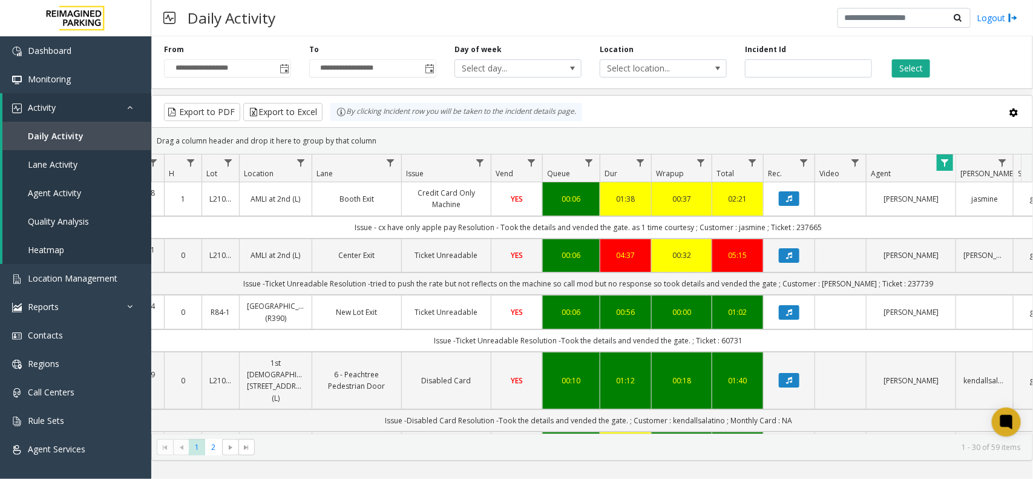
click at [746, 225] on td "Issue - cx have only apple pay Resolution - Took the details and vended the gat…" at bounding box center [588, 227] width 1091 height 22
copy td "jasmine"
click at [835, 127] on kendo-grid-toolbar "Export to PDF Export to Excel By clicking Incident row you will be taken to the…" at bounding box center [592, 112] width 881 height 32
click at [817, 118] on div "Export to PDF Export to Excel By clicking Incident row you will be taken to the…" at bounding box center [592, 112] width 860 height 18
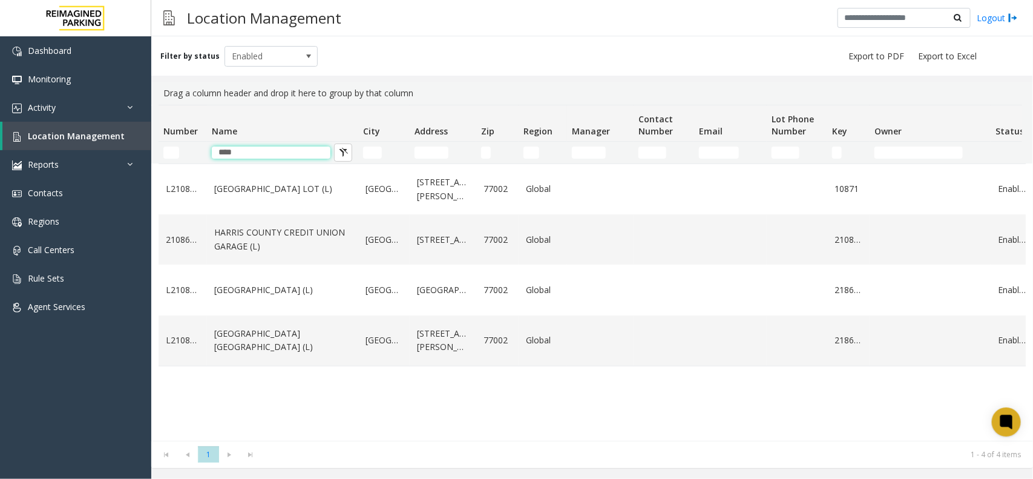
click at [197, 150] on tr "****" at bounding box center [648, 153] width 978 height 22
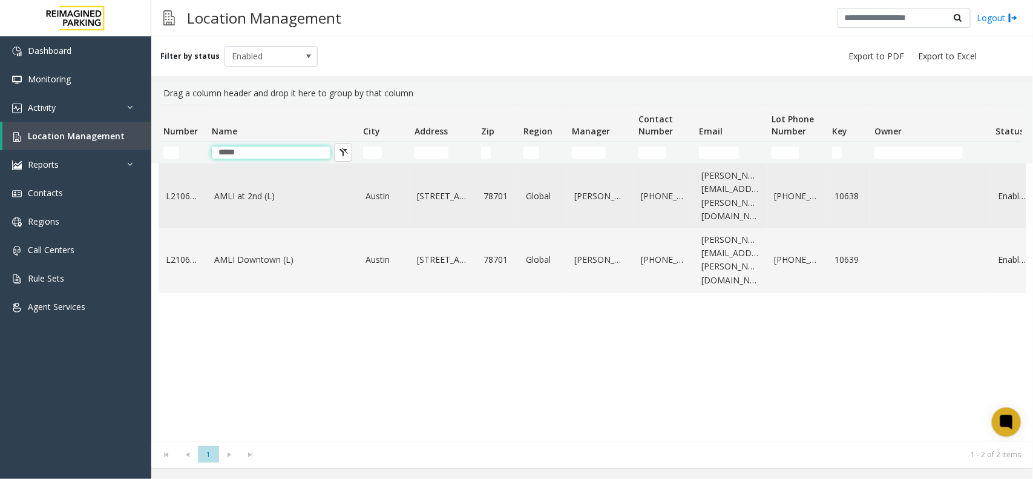
type input "****"
click at [334, 189] on link "AMLI at 2nd (L)" at bounding box center [282, 195] width 137 height 13
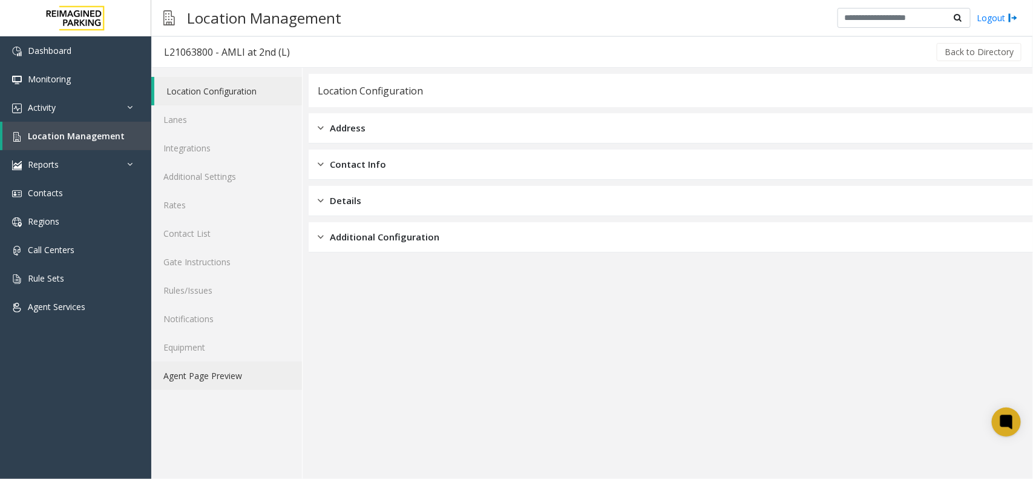
click at [228, 383] on link "Agent Page Preview" at bounding box center [226, 375] width 151 height 28
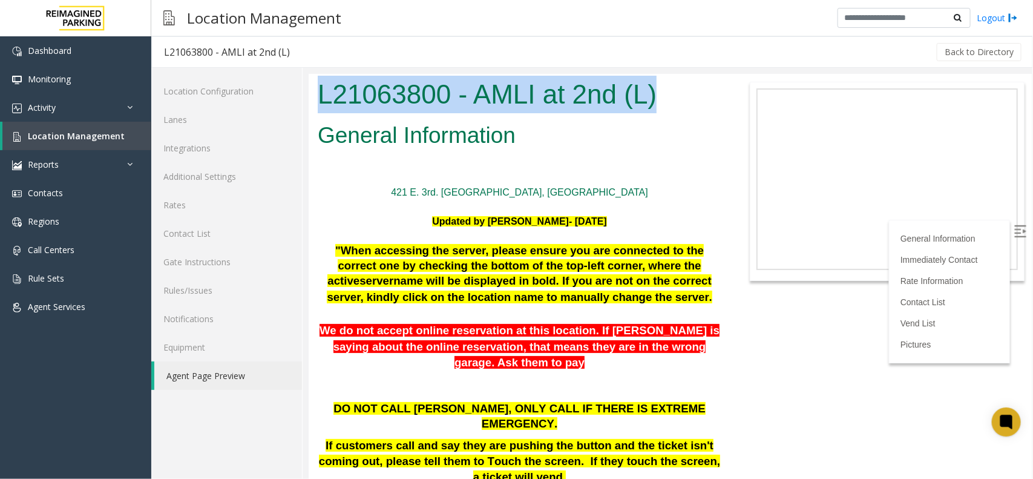
click at [308, 90] on html "L21063800 - AMLI at 2nd (L) General Information [STREET_ADDRESS] [GEOGRAPHIC_DA…" at bounding box center [669, 275] width 723 height 405
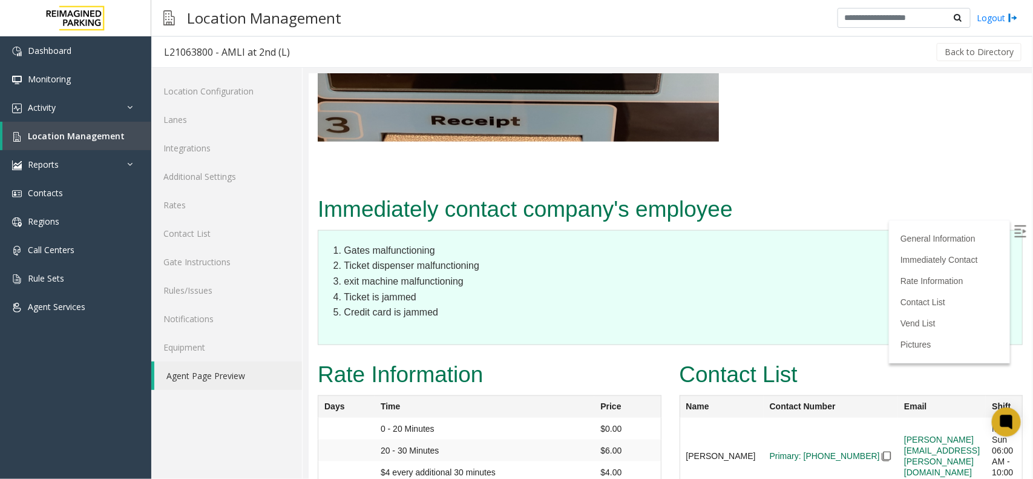
scroll to position [2643, 0]
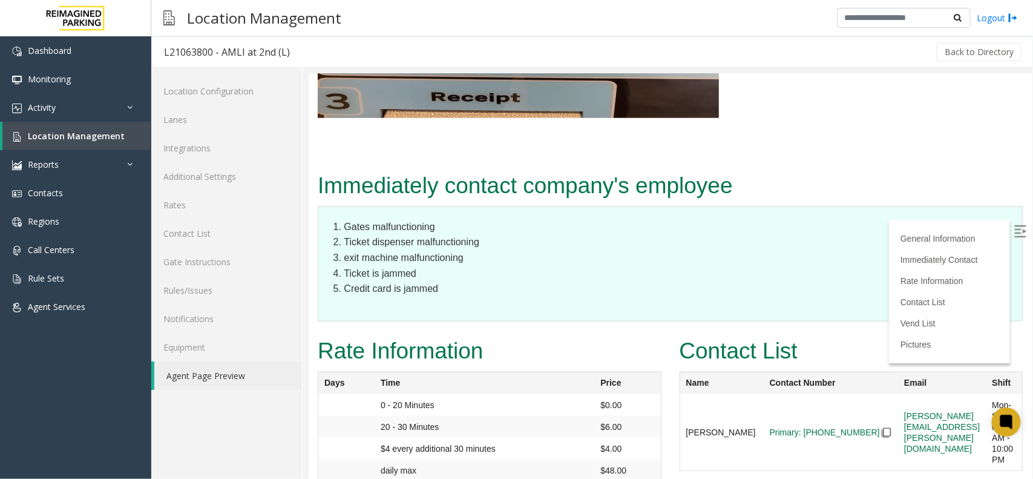
click at [1014, 226] on img at bounding box center [1020, 231] width 12 height 12
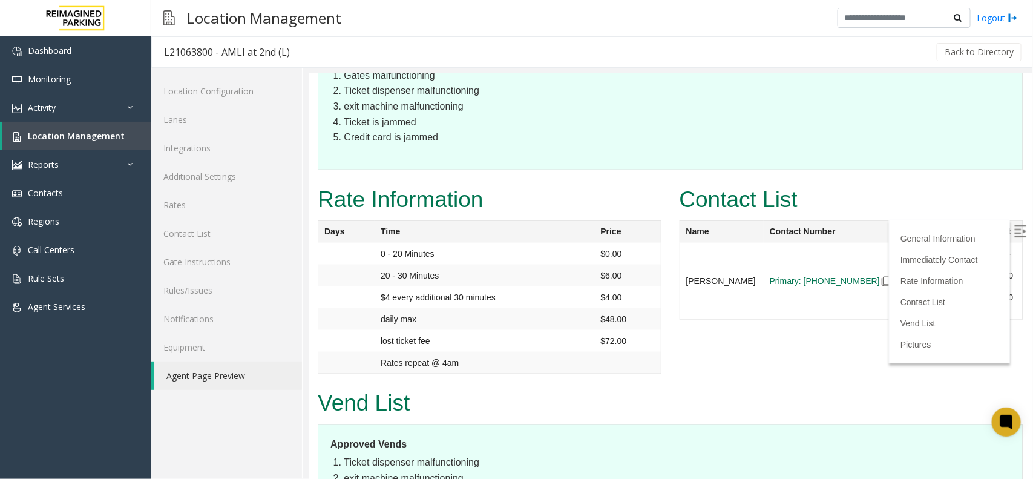
scroll to position [2870, 0]
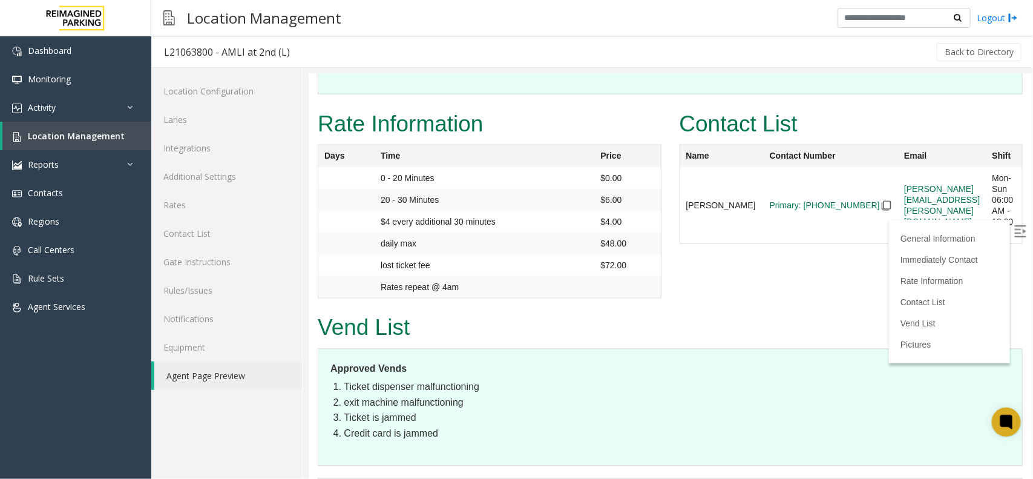
drag, startPoint x: 556, startPoint y: 282, endPoint x: 582, endPoint y: 303, distance: 33.6
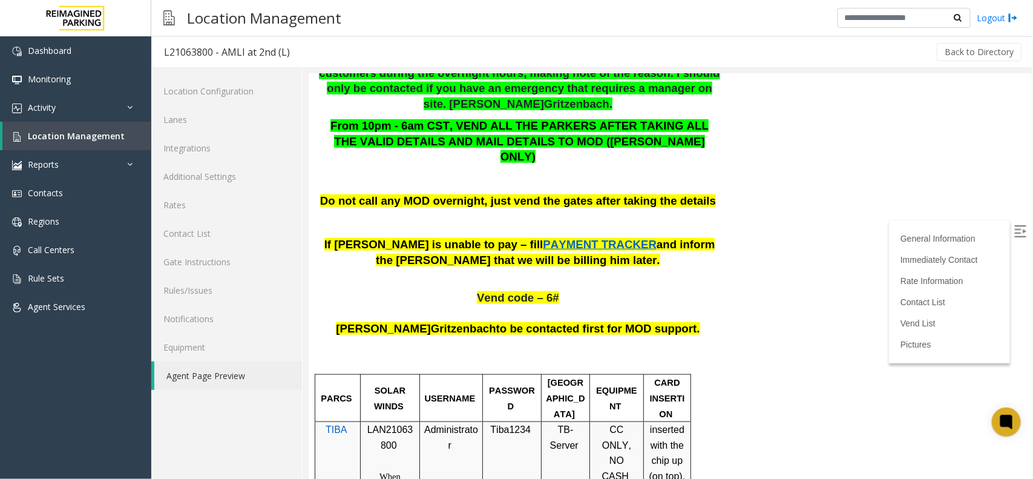
scroll to position [454, 0]
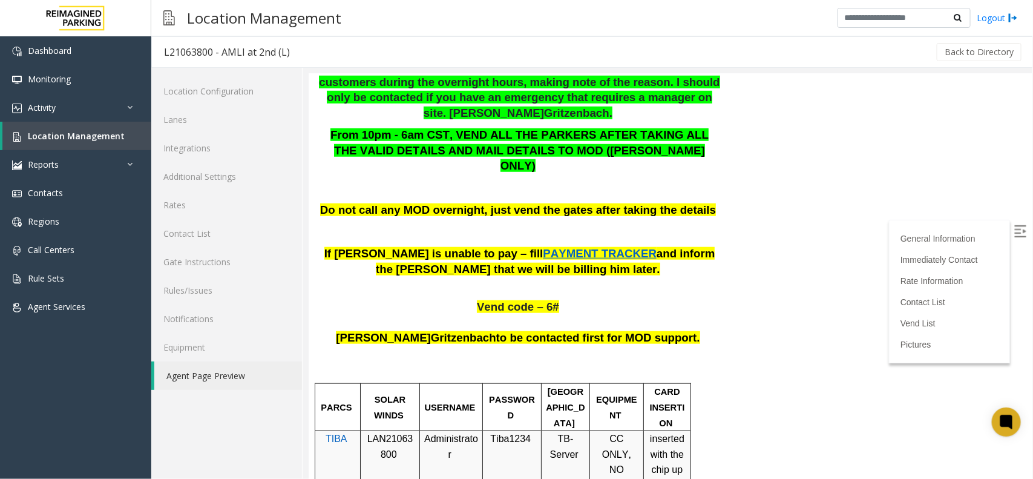
click at [542, 246] on span "PAYMENT TRACKER" at bounding box center [599, 252] width 114 height 13
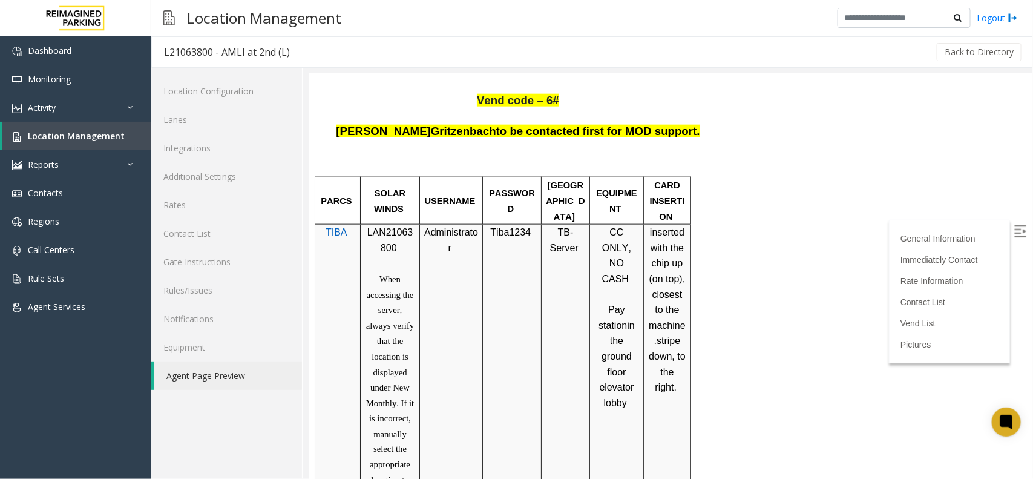
scroll to position [908, 0]
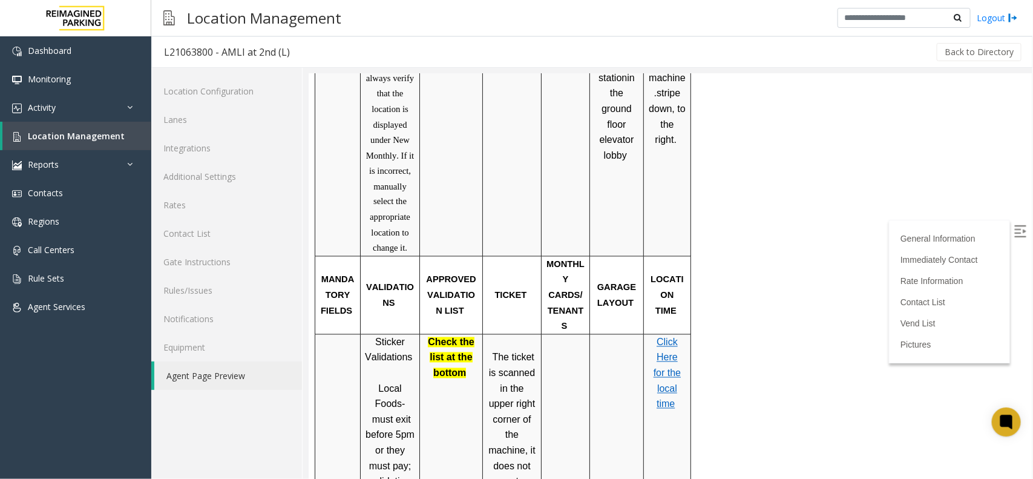
click at [661, 337] on span "Click Here for the local time" at bounding box center [666, 373] width 27 height 72
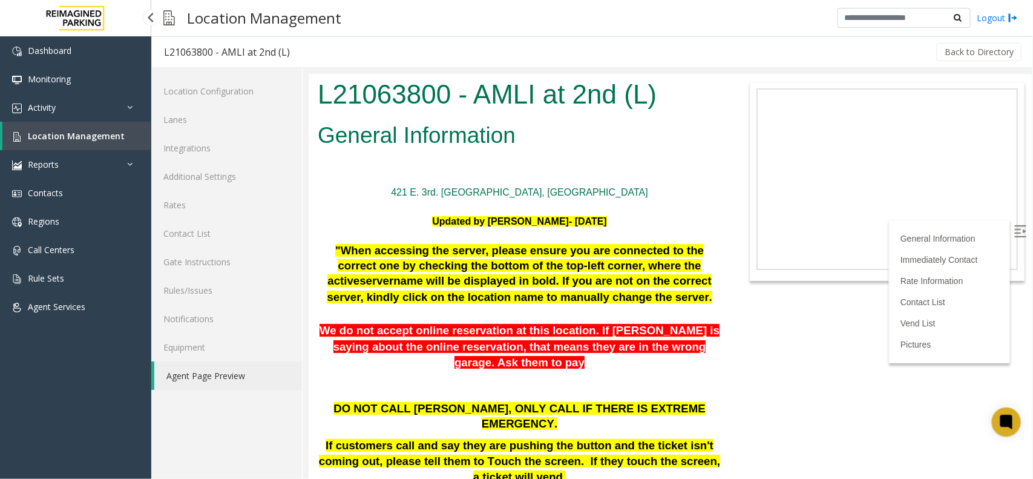
click at [91, 130] on span "Location Management" at bounding box center [76, 136] width 97 height 12
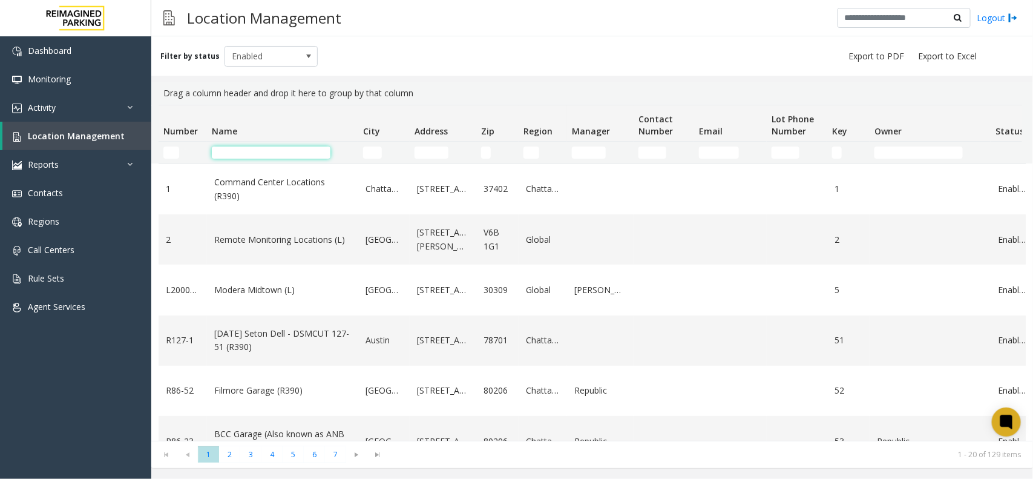
click at [274, 152] on input "Name Filter" at bounding box center [271, 152] width 119 height 12
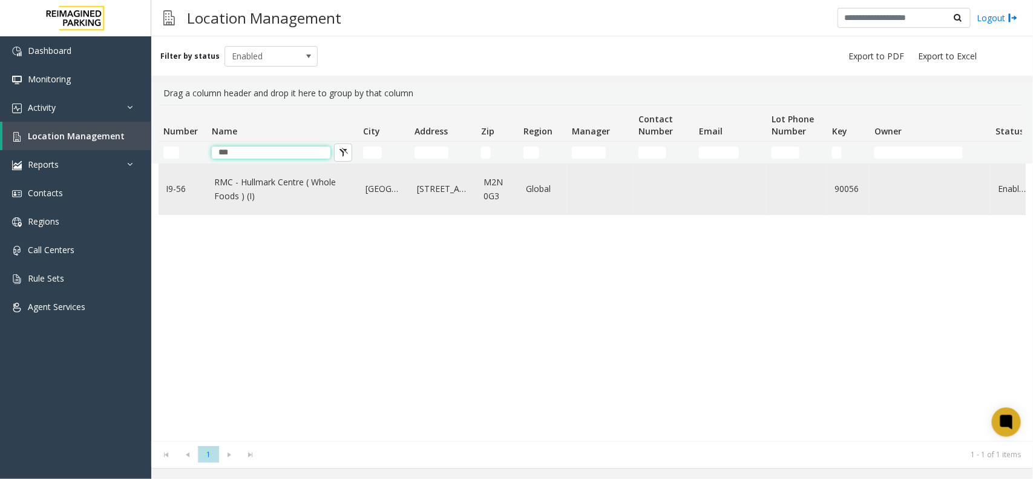
type input "***"
click at [324, 203] on link "RMC - Hullmark Centre ( Whole Foods ) (I)" at bounding box center [282, 189] width 137 height 27
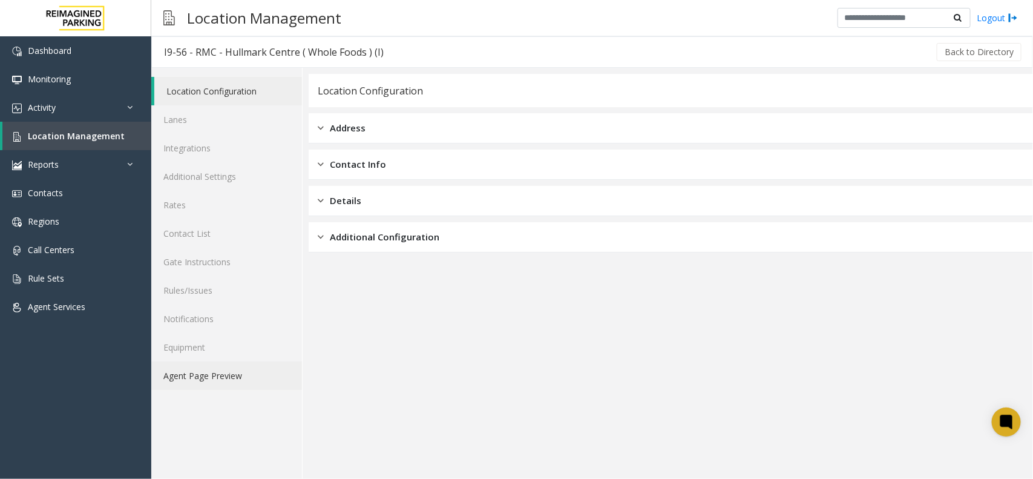
click at [240, 366] on link "Agent Page Preview" at bounding box center [226, 375] width 151 height 28
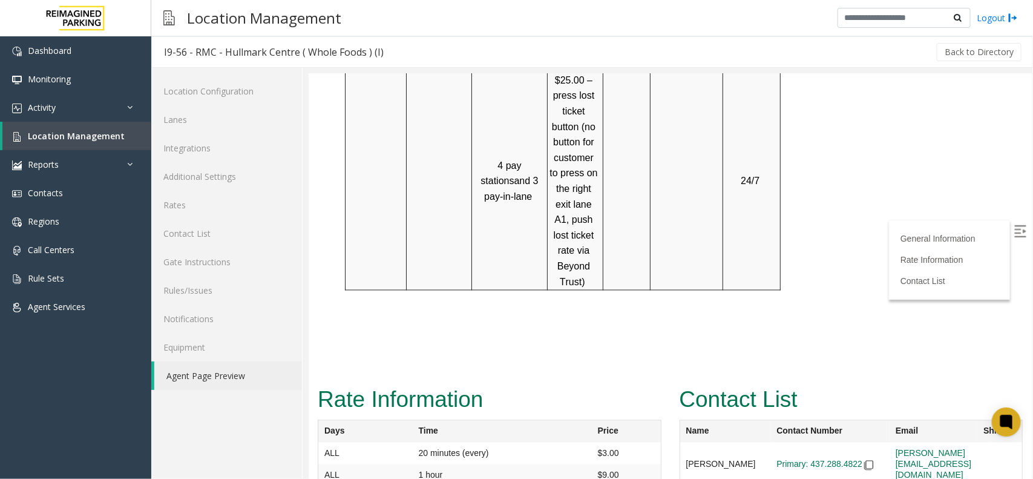
scroll to position [1043, 0]
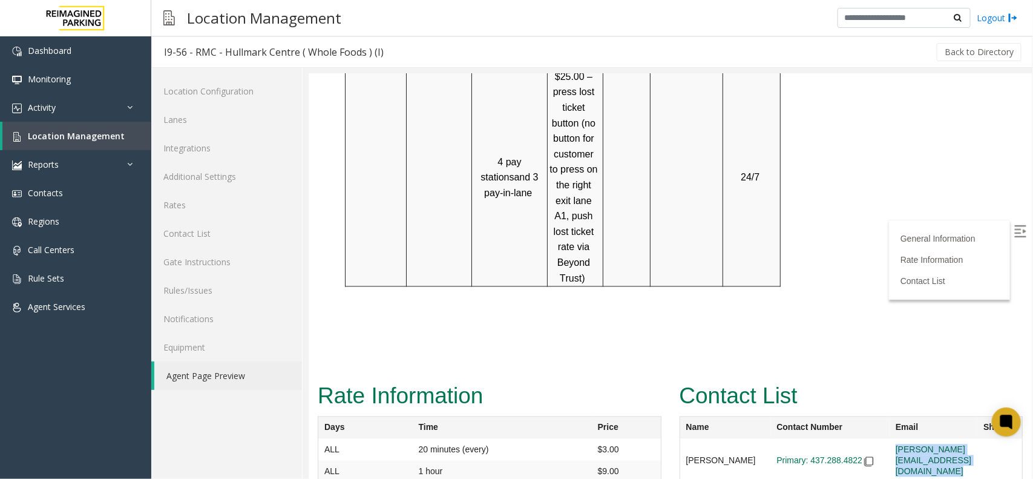
drag, startPoint x: 976, startPoint y: 350, endPoint x: 835, endPoint y: 352, distance: 140.4
click at [835, 438] on tr "[PERSON_NAME] Primary: 437.288.4822 [PERSON_NAME][EMAIL_ADDRESS][DOMAIN_NAME]" at bounding box center [850, 460] width 343 height 44
drag, startPoint x: 224, startPoint y: 53, endPoint x: 388, endPoint y: 36, distance: 164.8
click at [388, 36] on div "I9-56 - RMC - Hullmark Centre ( Whole Foods ) (I) Back to Directory" at bounding box center [592, 51] width 882 height 31
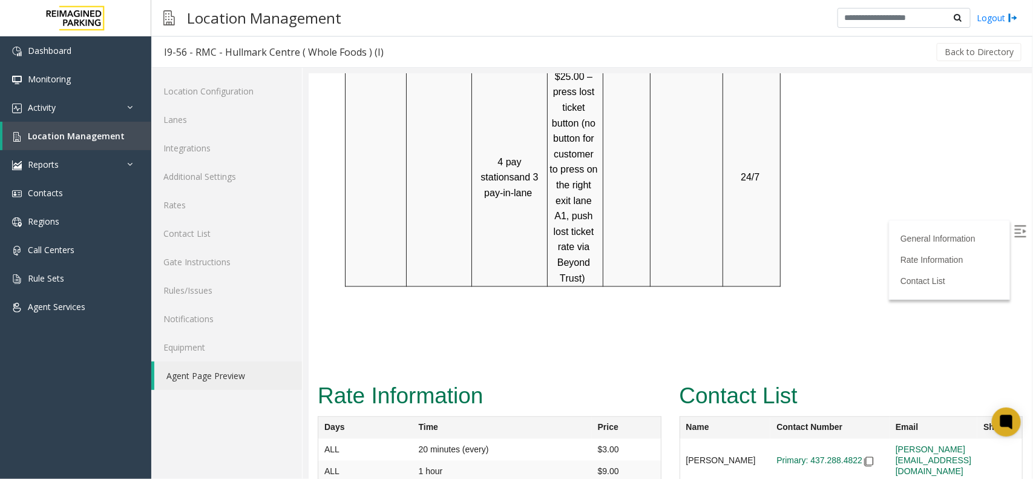
copy div "Hullmark Centre ( Whole Foods ) (I)"
click at [526, 347] on p at bounding box center [549, 355] width 343 height 16
click at [1014, 232] on img at bounding box center [1020, 231] width 12 height 12
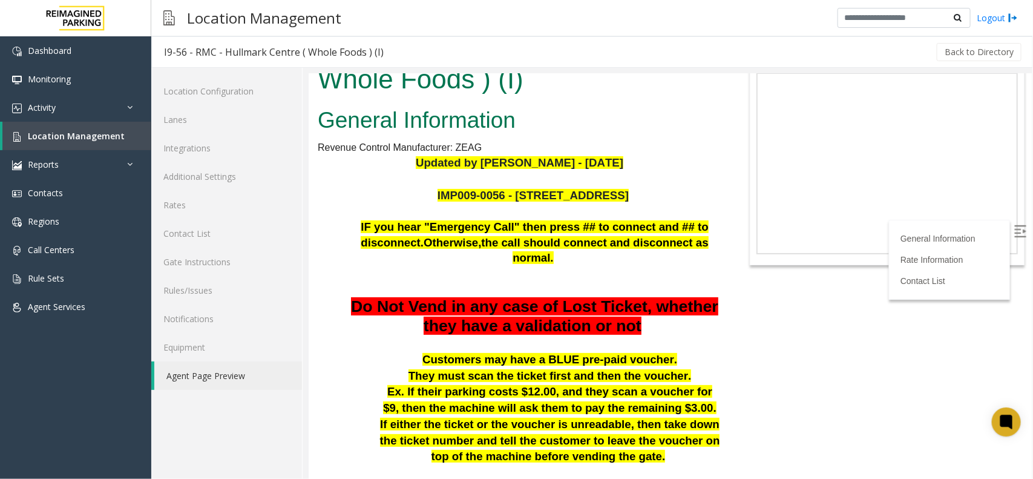
scroll to position [0, 0]
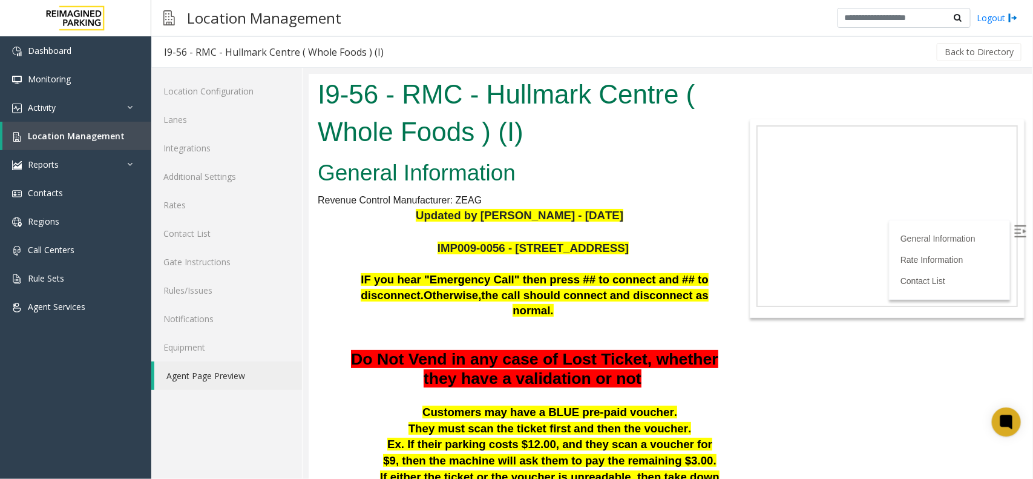
click at [559, 352] on span "Do Not Vend in any case of Lost Ticket, whether they have a validation or not" at bounding box center [533, 368] width 367 height 38
click at [626, 240] on p "IMP009-0056 - [STREET_ADDRESS]" at bounding box center [533, 248] width 373 height 16
click at [280, 50] on div "I9-56 - RMC - Hullmark Centre ( Whole Foods ) (I)" at bounding box center [274, 52] width 220 height 16
click at [88, 133] on span "Location Management" at bounding box center [76, 136] width 97 height 12
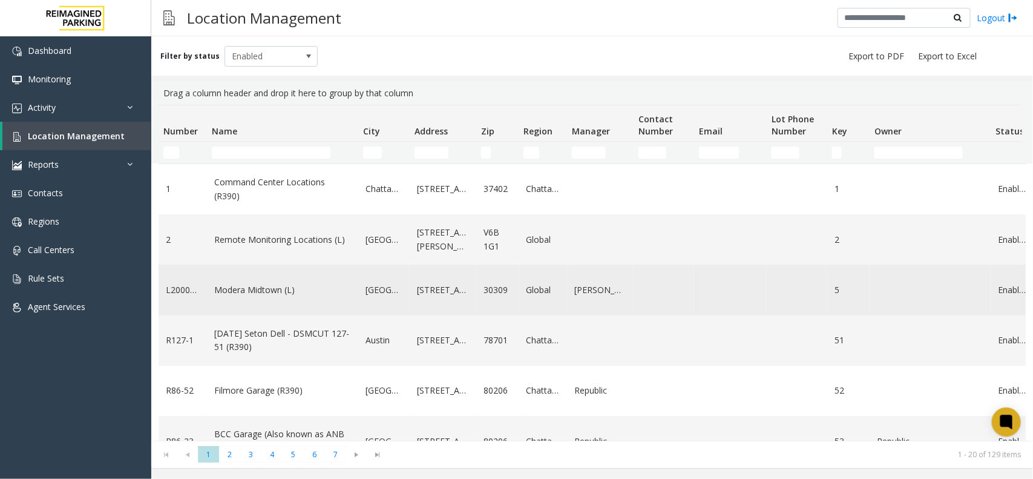
scroll to position [76, 0]
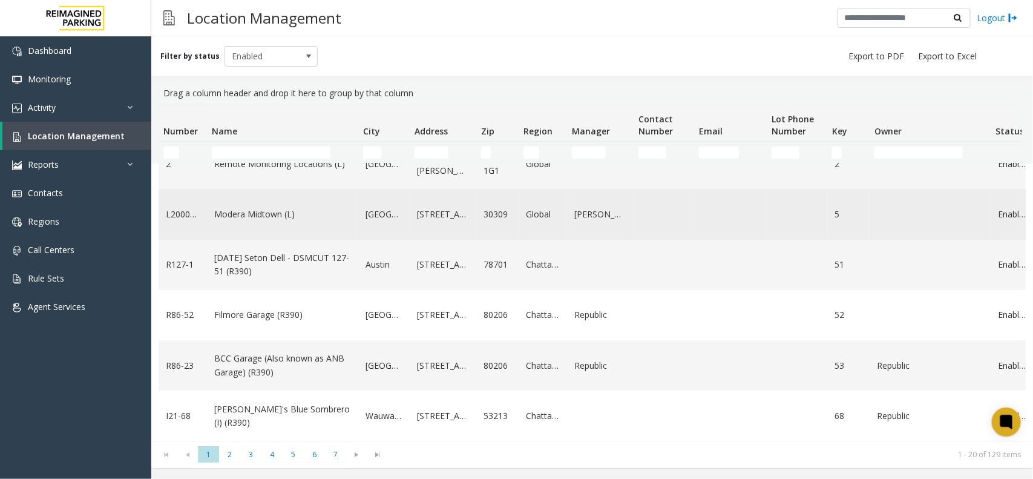
click at [283, 217] on link "Modera Midtown (L)" at bounding box center [282, 214] width 137 height 13
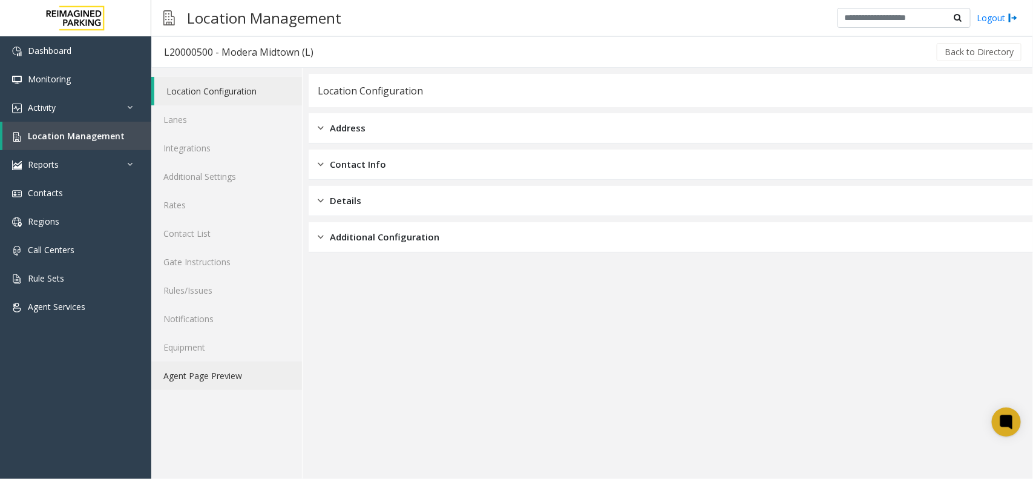
click at [257, 370] on link "Agent Page Preview" at bounding box center [226, 375] width 151 height 28
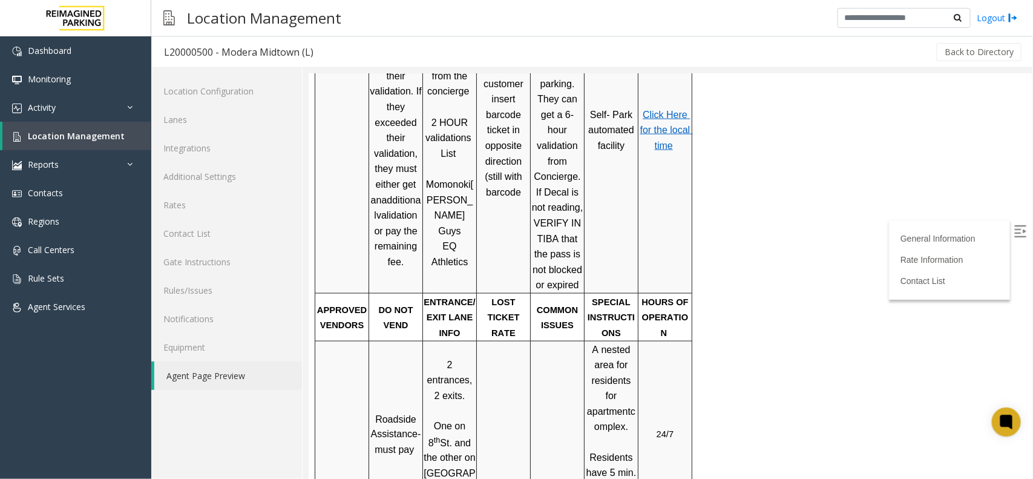
scroll to position [621, 0]
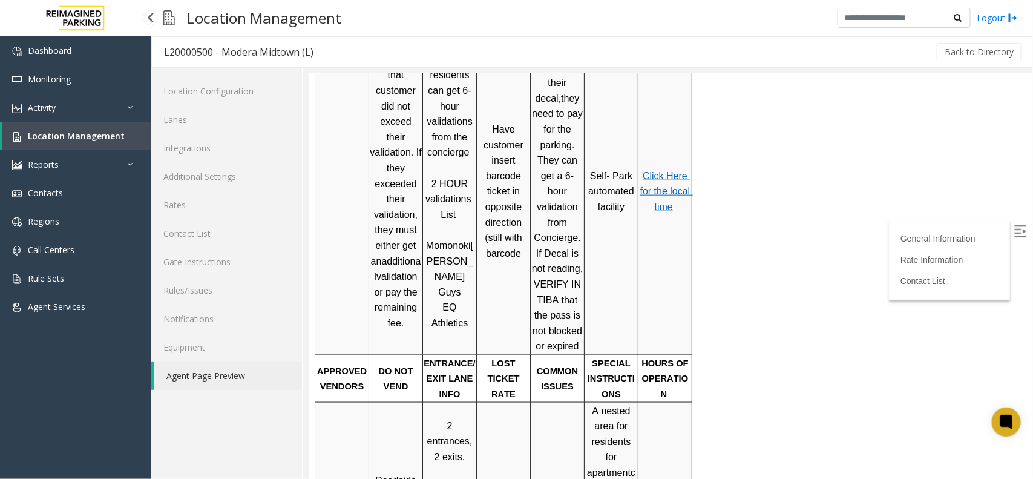
click at [62, 132] on span "Location Management" at bounding box center [76, 136] width 97 height 12
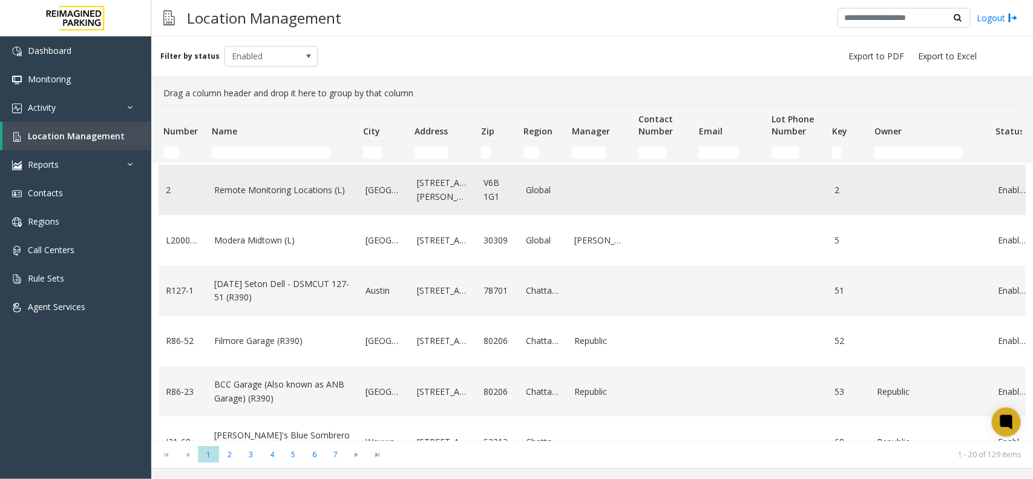
scroll to position [76, 0]
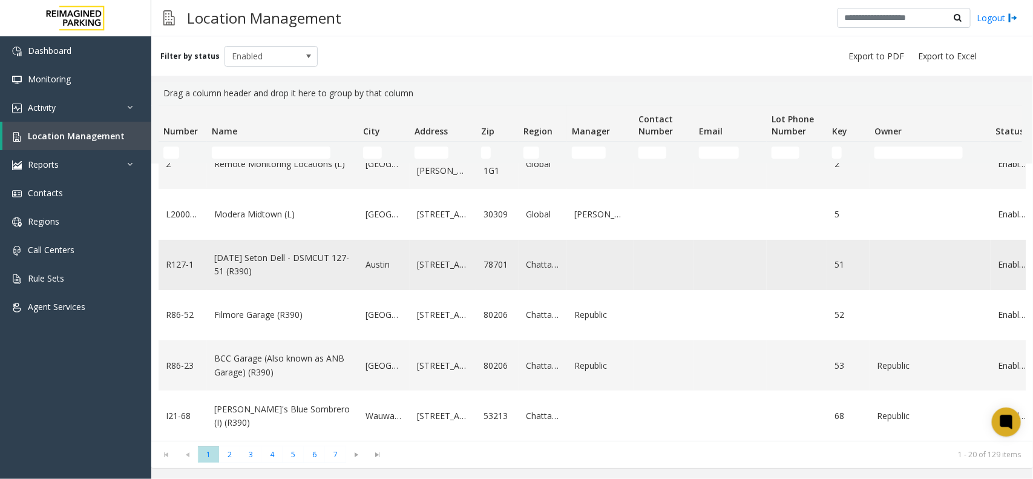
click at [274, 275] on link "[DATE] Seton Dell - DSMCUT 127-51 (R390)" at bounding box center [282, 264] width 137 height 27
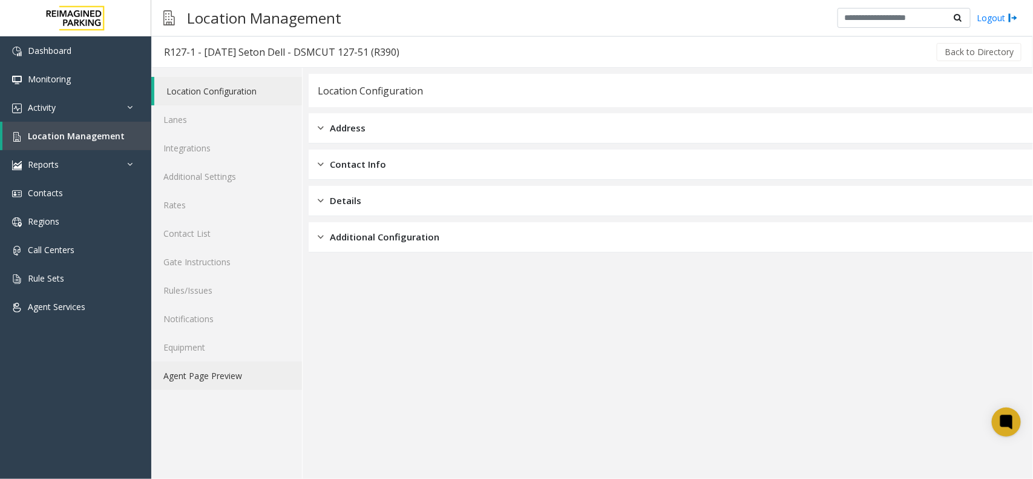
click at [222, 379] on link "Agent Page Preview" at bounding box center [226, 375] width 151 height 28
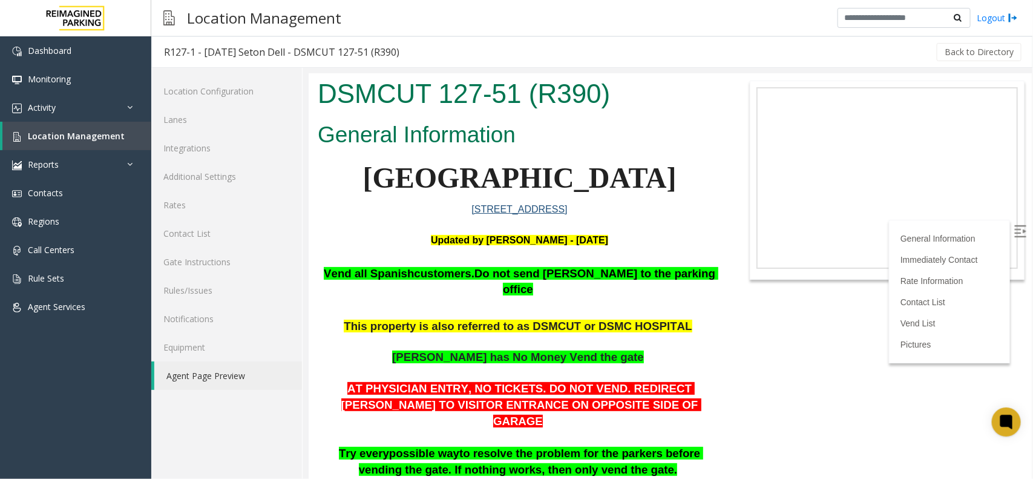
scroll to position [76, 0]
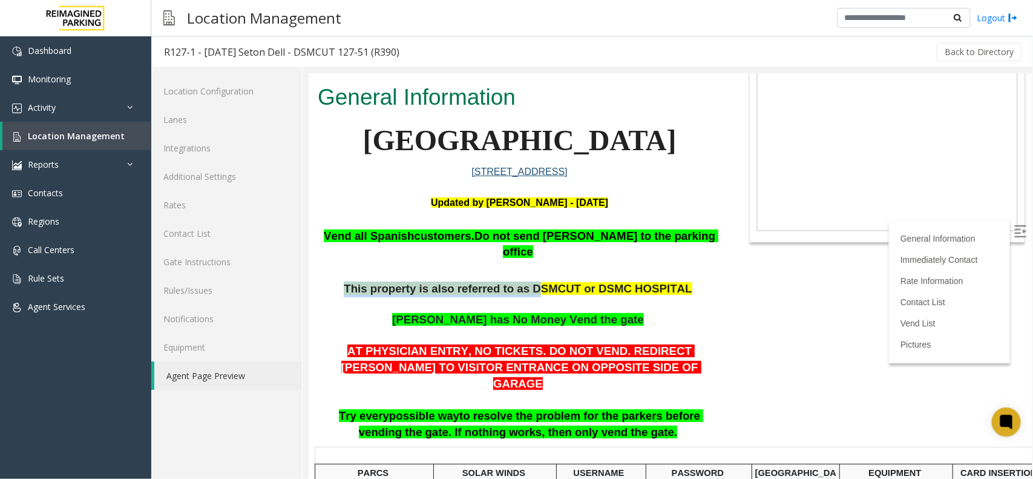
drag, startPoint x: 366, startPoint y: 270, endPoint x: 559, endPoint y: 274, distance: 193.1
click at [559, 281] on span "This property is also referred to as DSMCUT or DSMC HOSPITAL" at bounding box center [517, 287] width 348 height 13
click at [605, 281] on span "This property is also referred to as DSMCUT or DSMC HOSPITAL" at bounding box center [517, 287] width 348 height 13
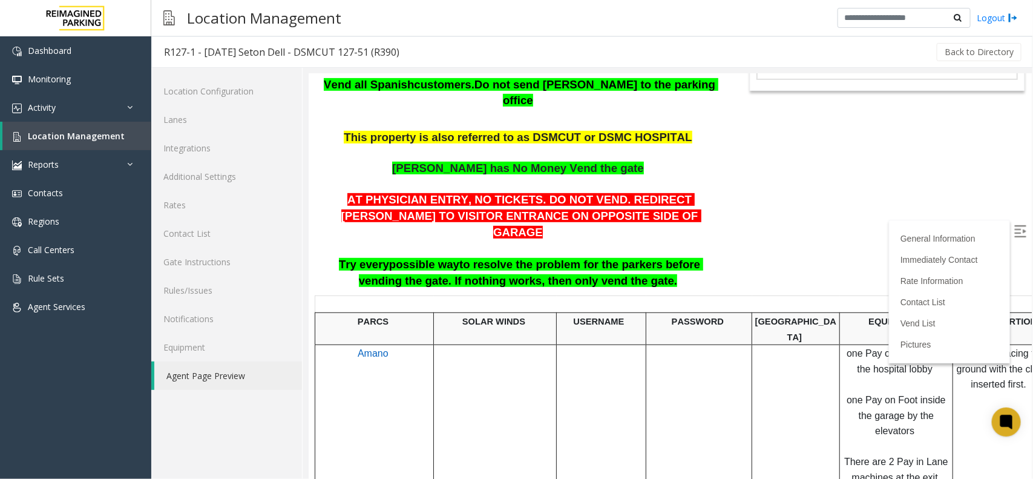
scroll to position [454, 0]
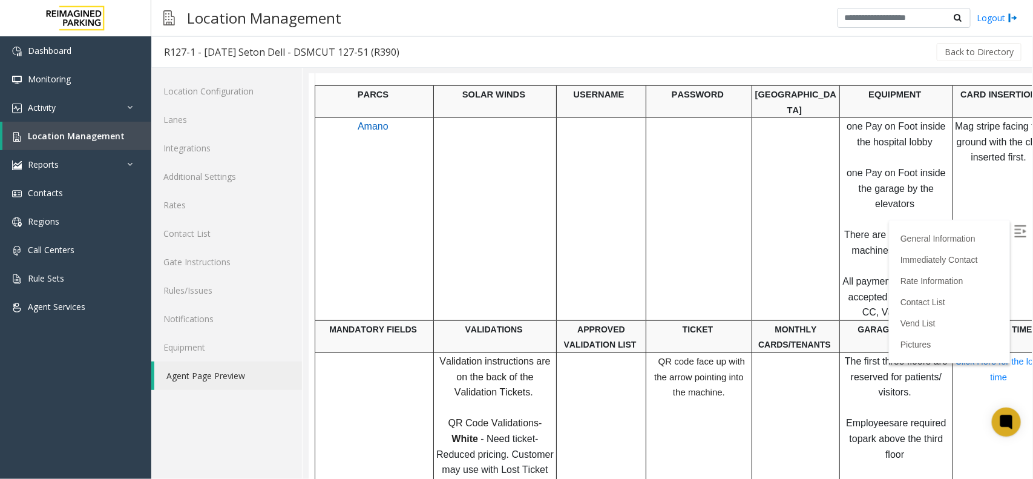
click at [1014, 231] on img at bounding box center [1020, 231] width 12 height 12
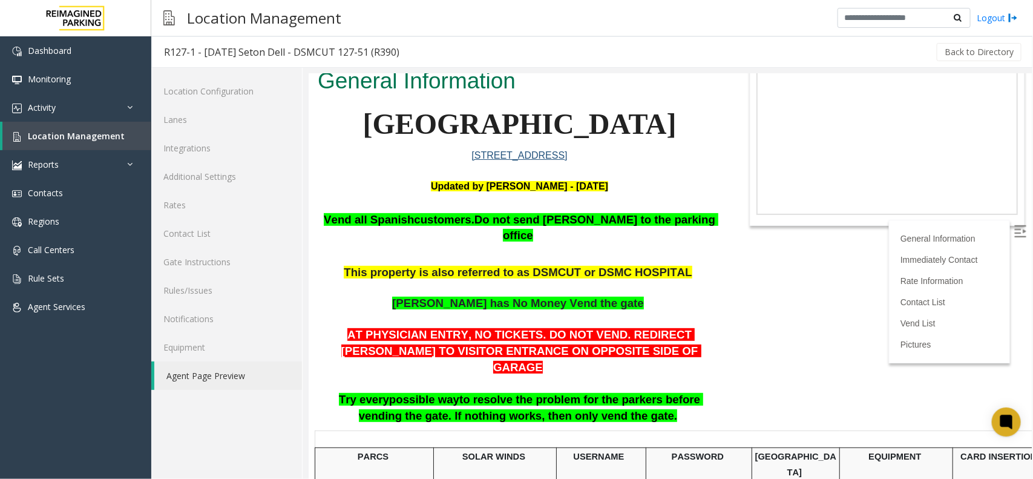
scroll to position [76, 0]
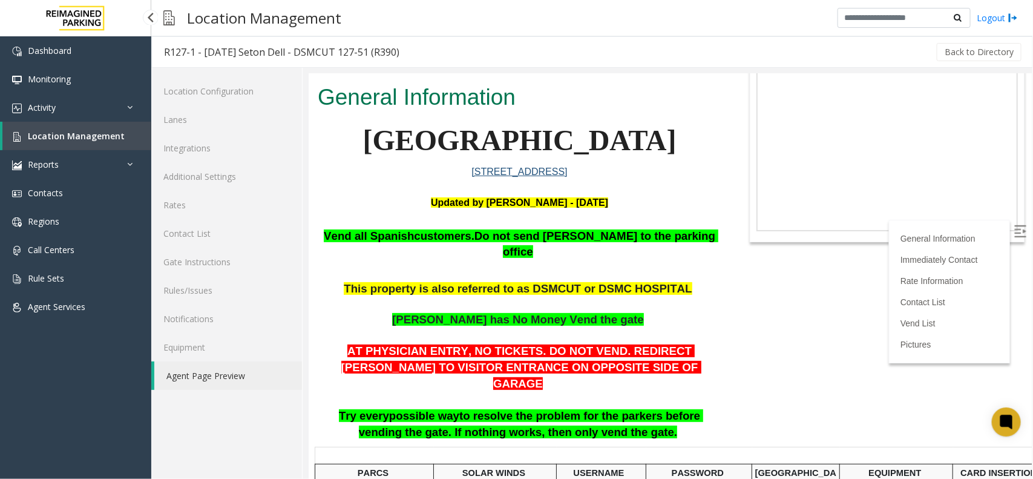
click at [79, 132] on span "Location Management" at bounding box center [76, 136] width 97 height 12
